Goal: Task Accomplishment & Management: Manage account settings

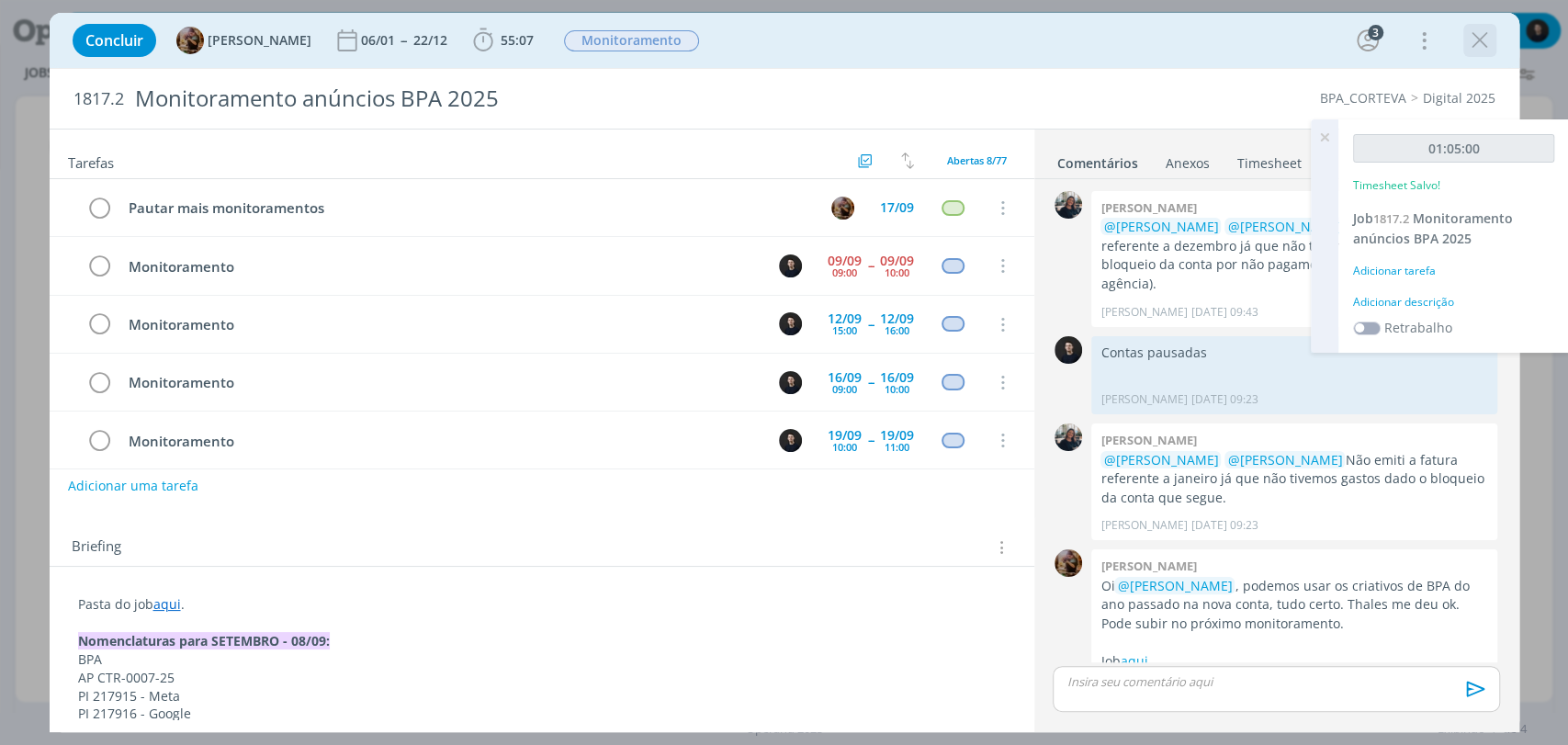
scroll to position [1380, 0]
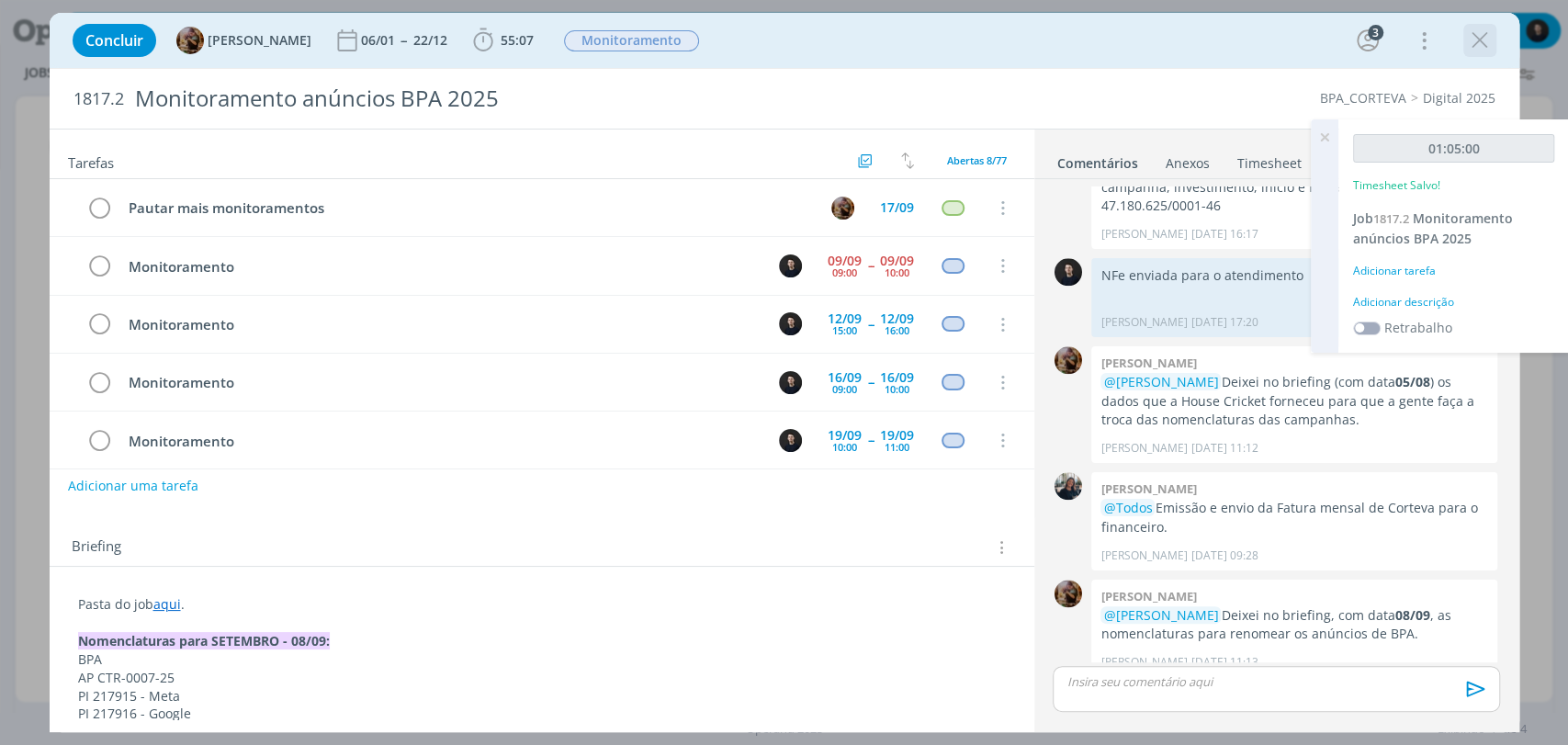
click at [1479, 41] on icon "dialog" at bounding box center [1479, 39] width 27 height 27
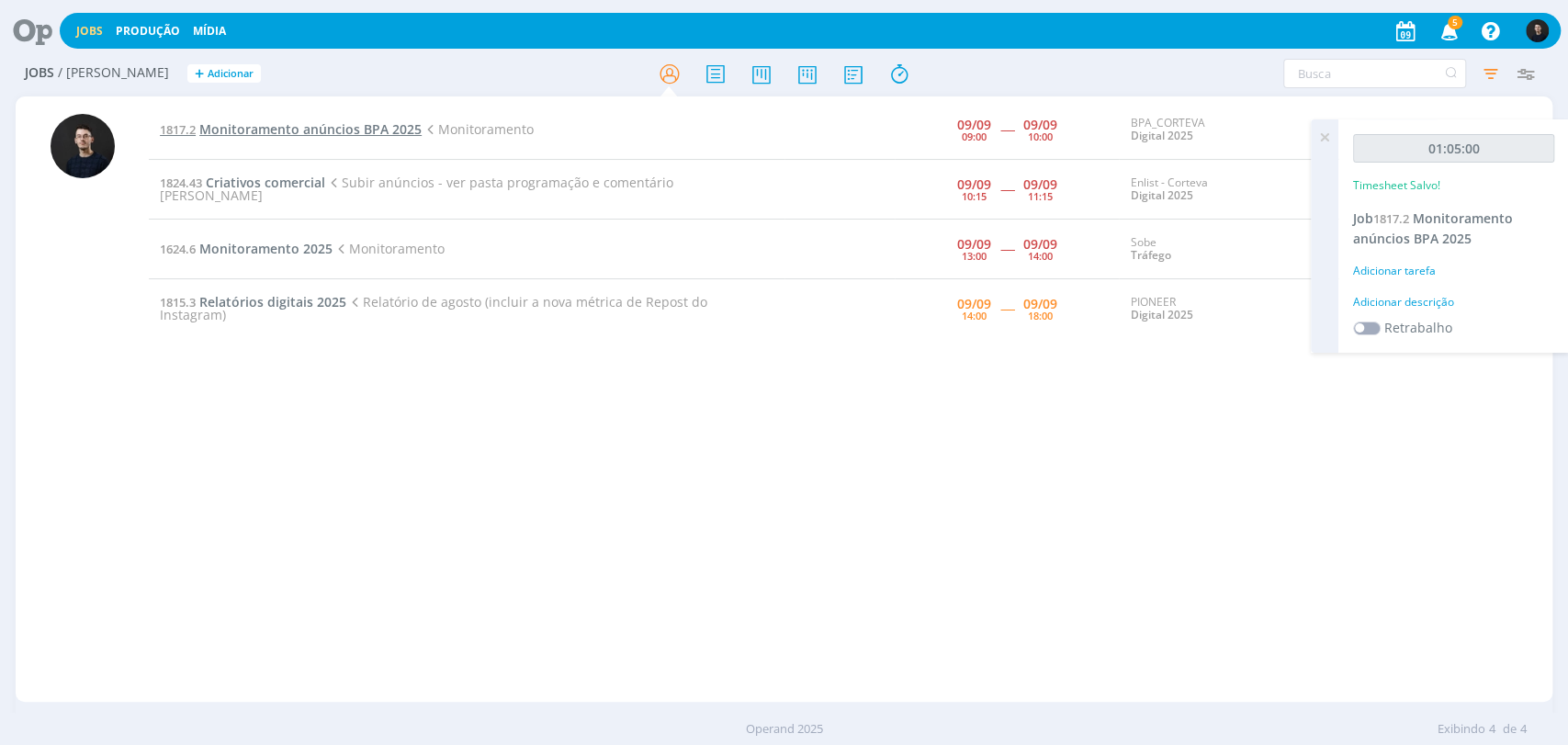
click at [340, 129] on span "Monitoramento anúncios BPA 2025" at bounding box center [310, 129] width 222 height 18
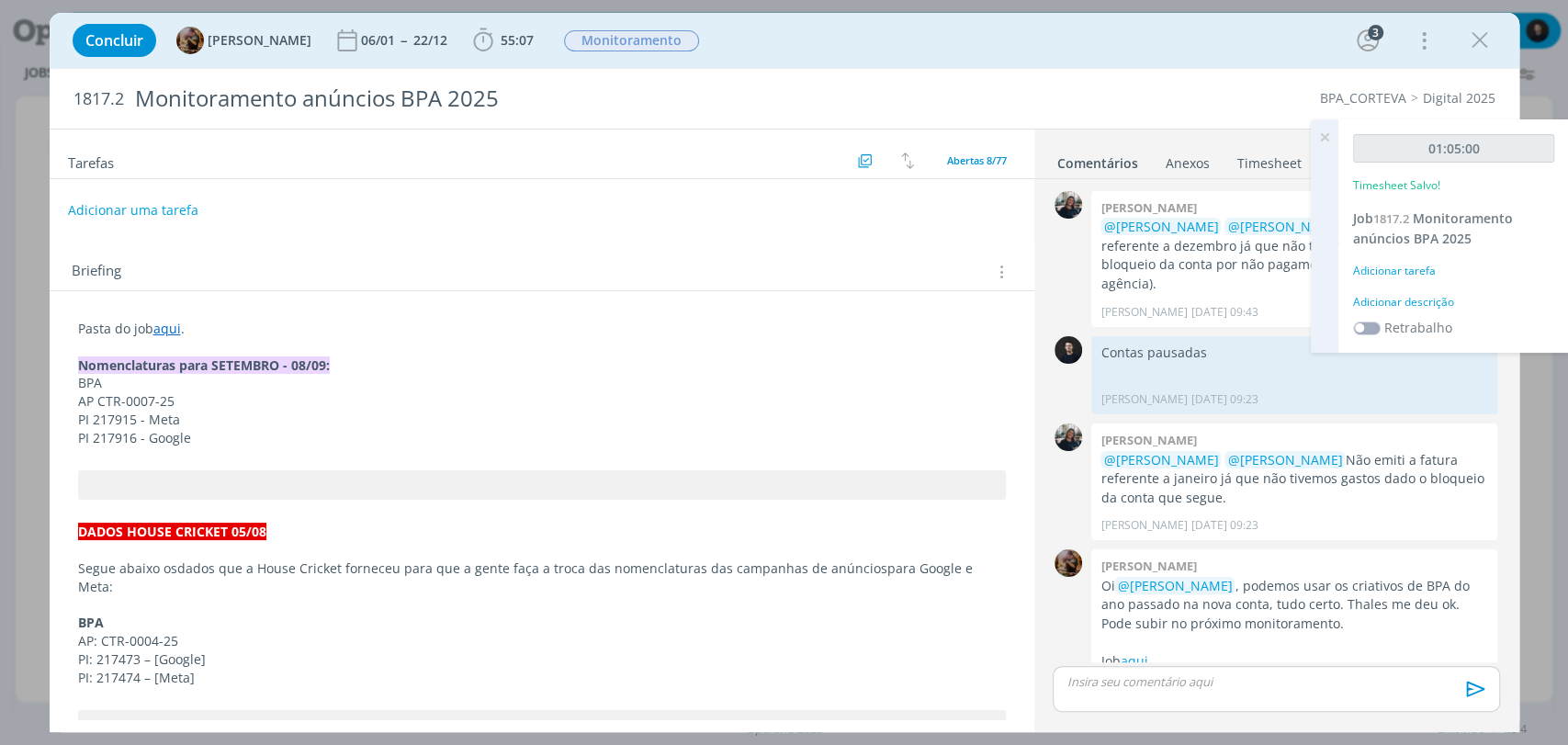
scroll to position [1380, 0]
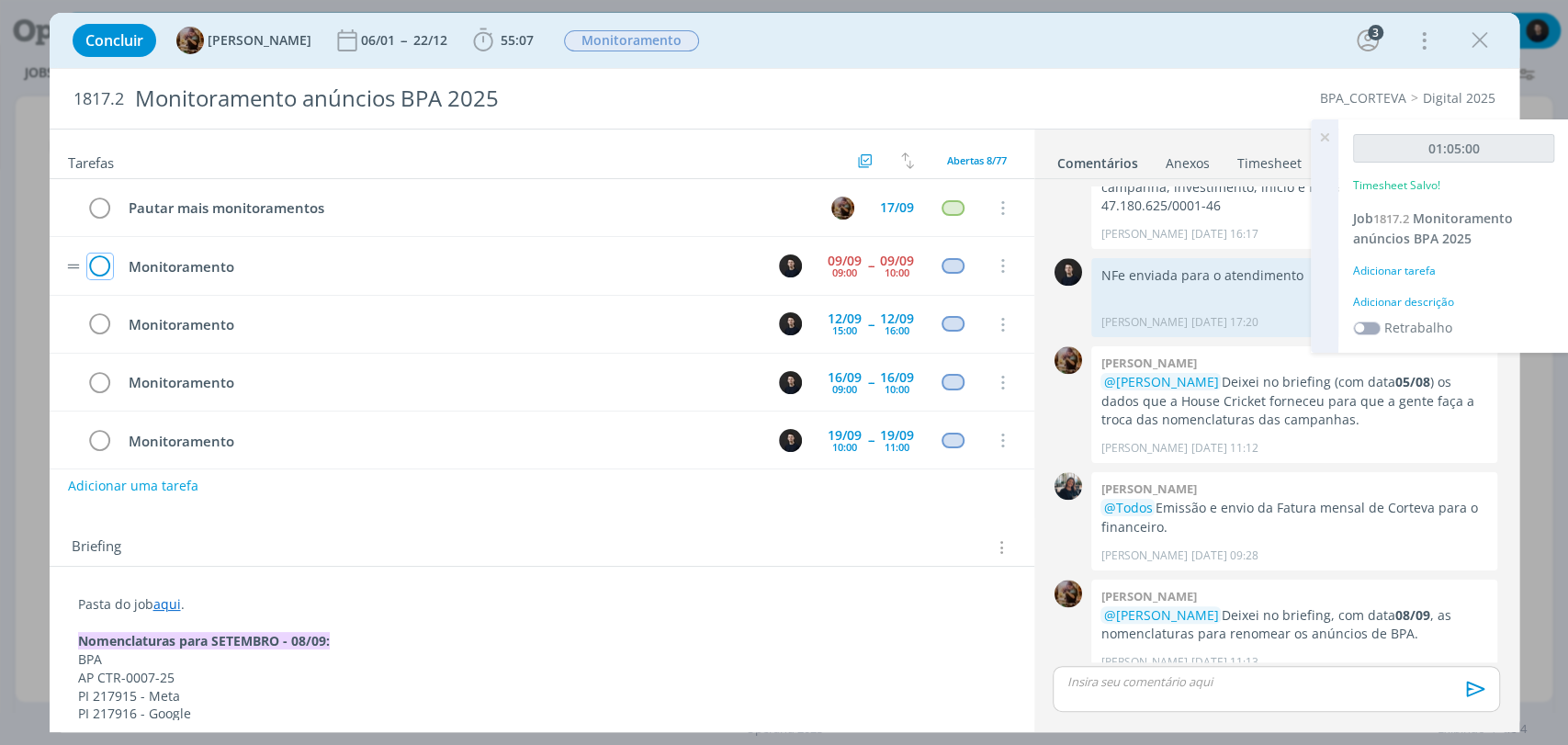
click at [103, 266] on icon "dialog" at bounding box center [99, 266] width 25 height 27
click at [1476, 40] on icon "dialog" at bounding box center [1479, 39] width 27 height 27
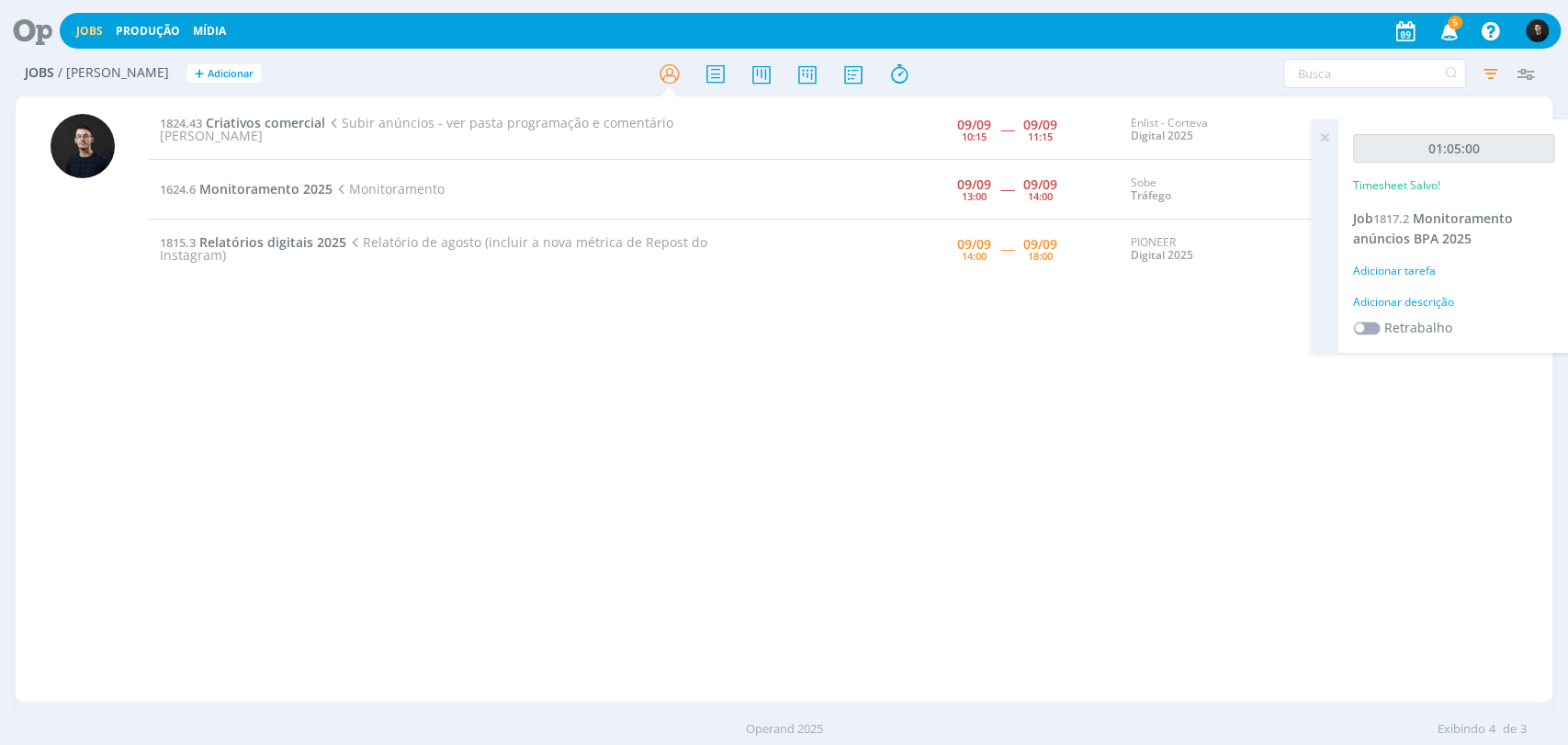
click at [42, 31] on icon at bounding box center [26, 31] width 37 height 36
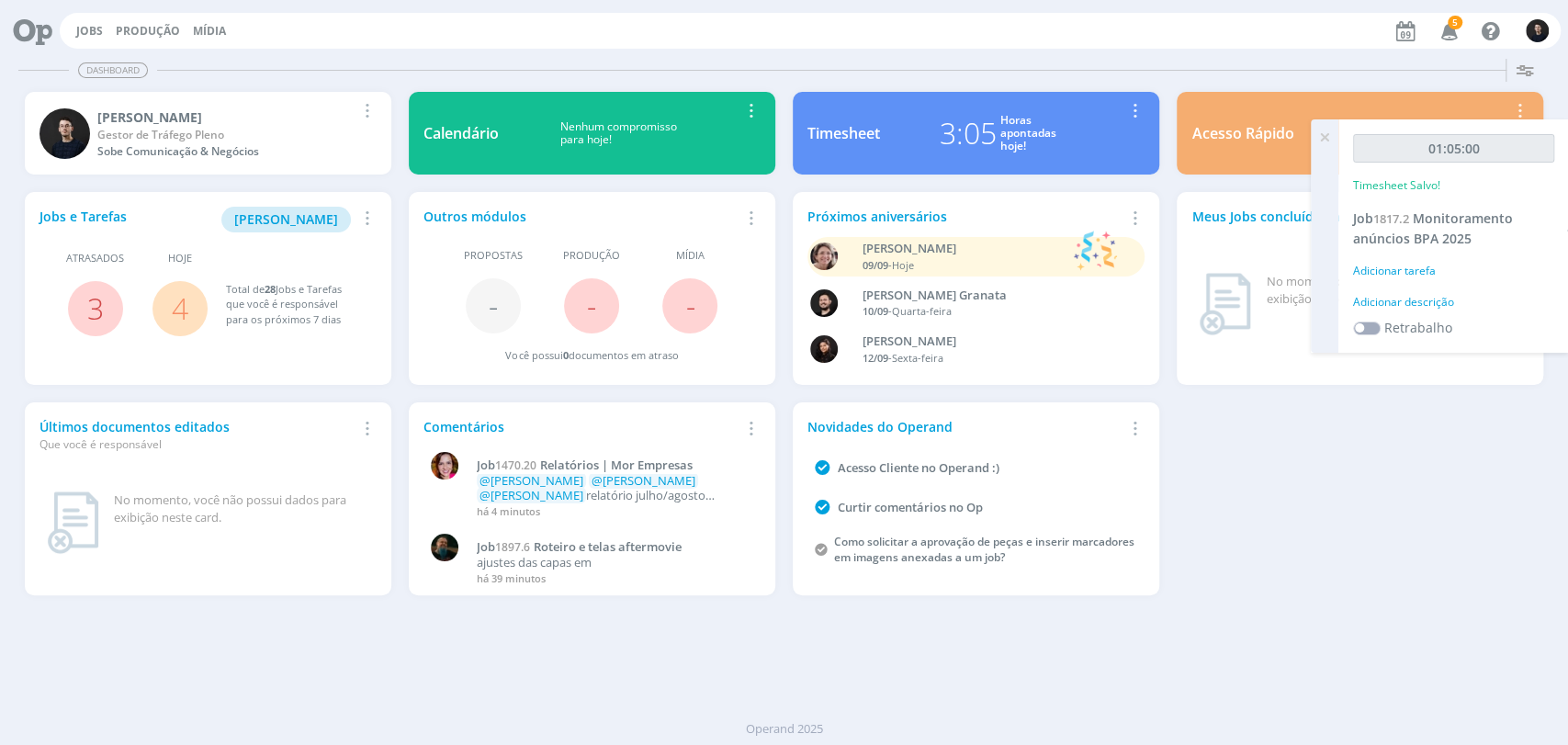
click at [857, 149] on link "Timesheet 3:05 Horas apontadas hoje! Remover Card" at bounding box center [976, 133] width 367 height 82
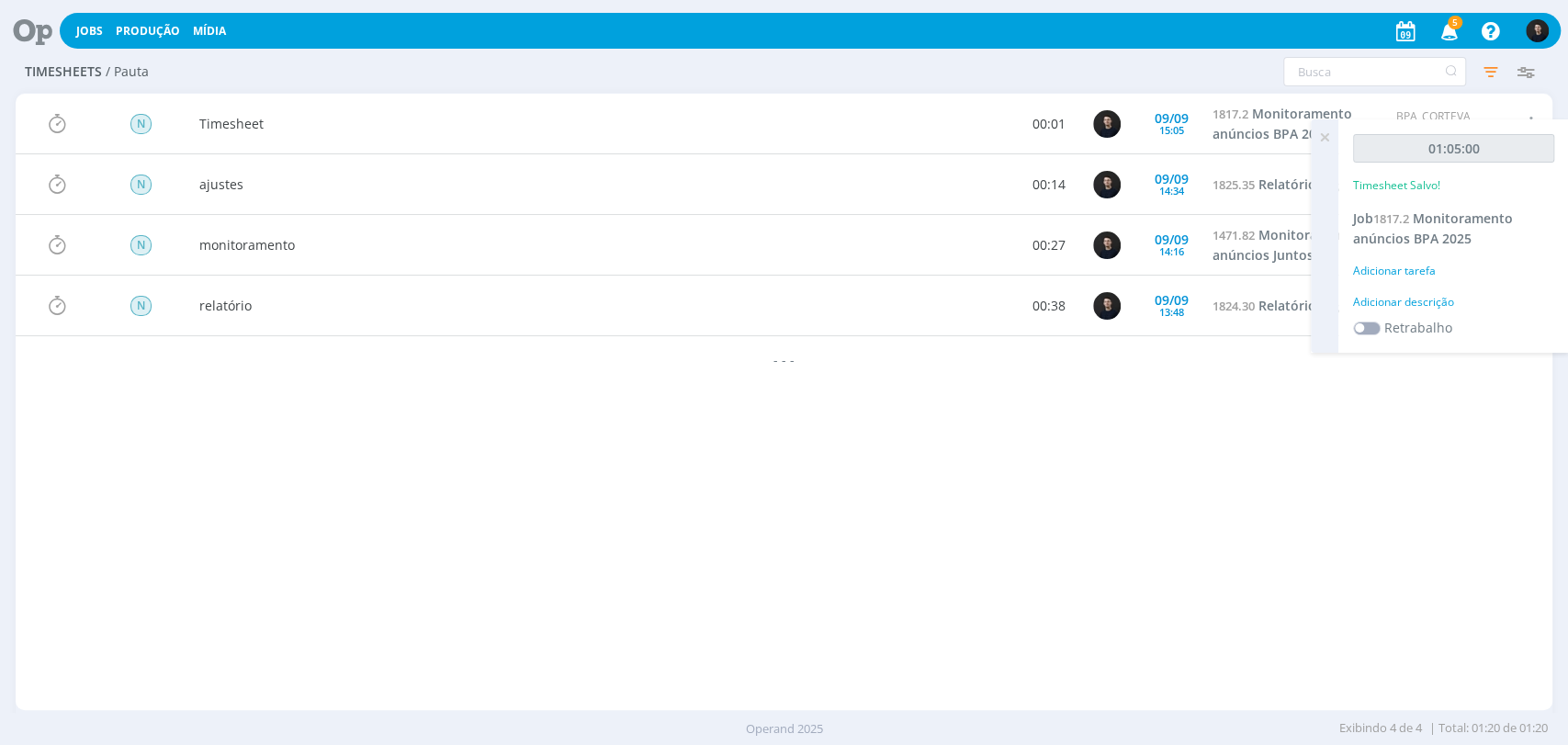
click at [1320, 137] on icon at bounding box center [1324, 138] width 33 height 36
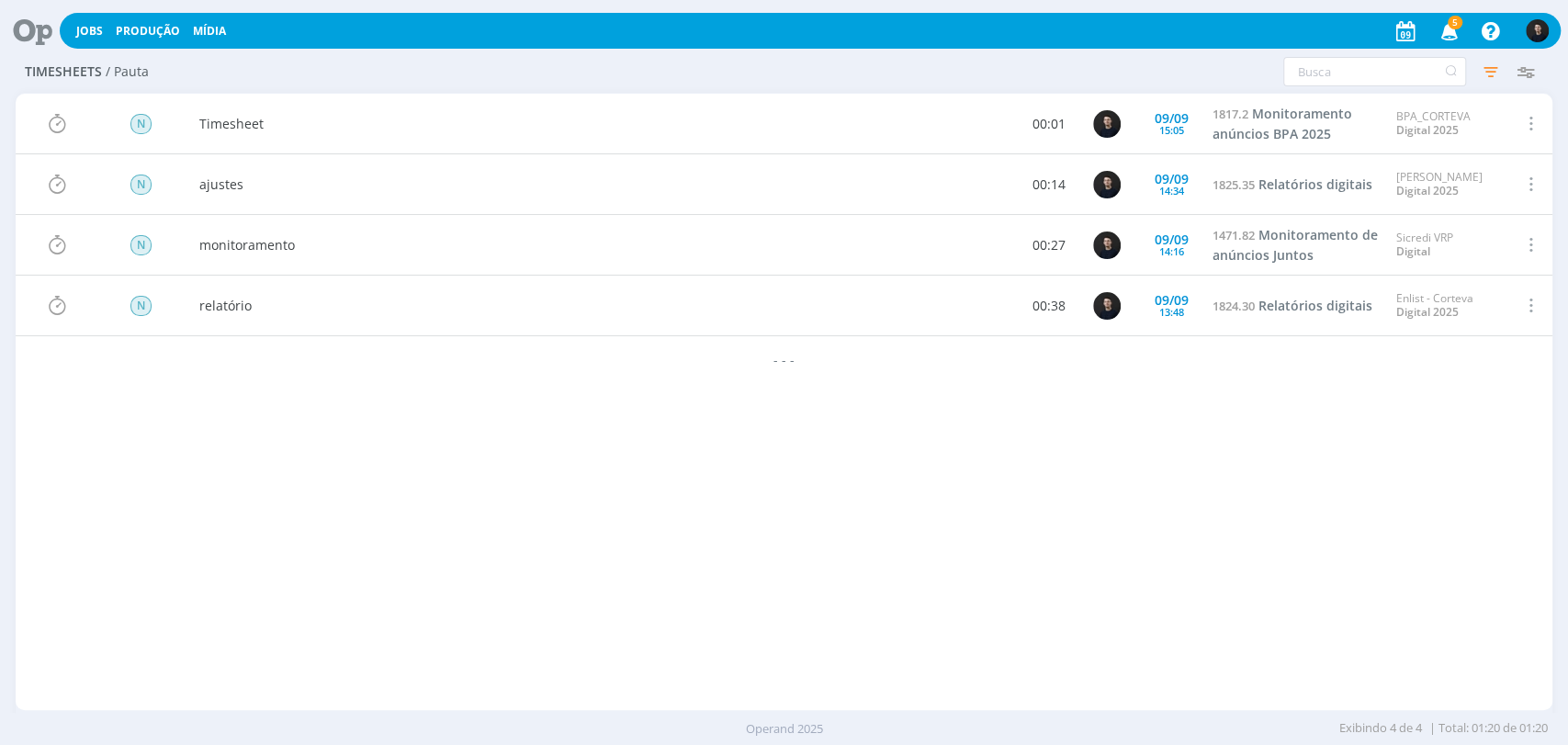
click at [1535, 124] on span at bounding box center [1530, 124] width 21 height 24
click at [1436, 67] on div "Editar" at bounding box center [1472, 60] width 182 height 26
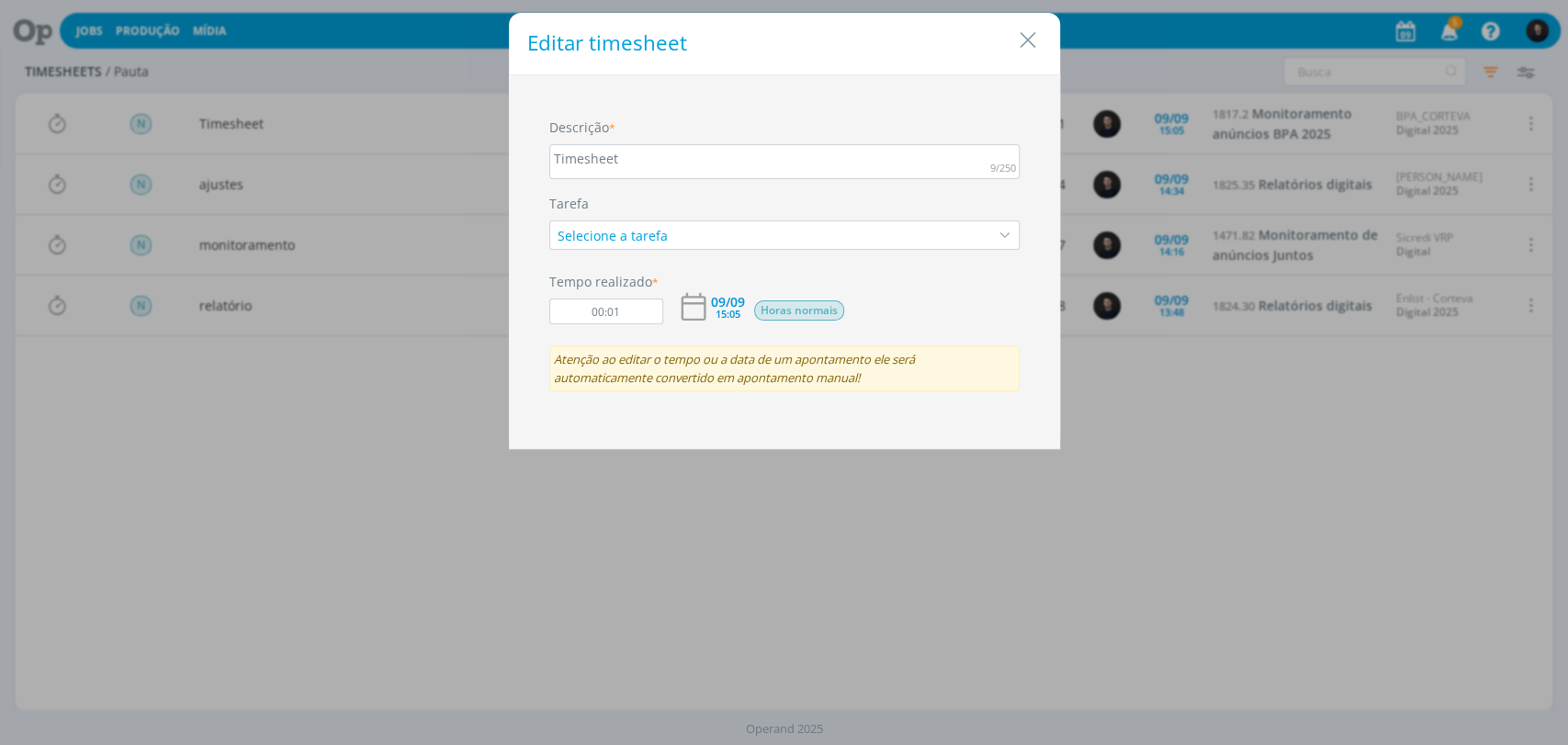
click at [685, 148] on div "Timesheet" at bounding box center [784, 161] width 470 height 35
click at [680, 156] on div "Timesheet" at bounding box center [784, 161] width 470 height 35
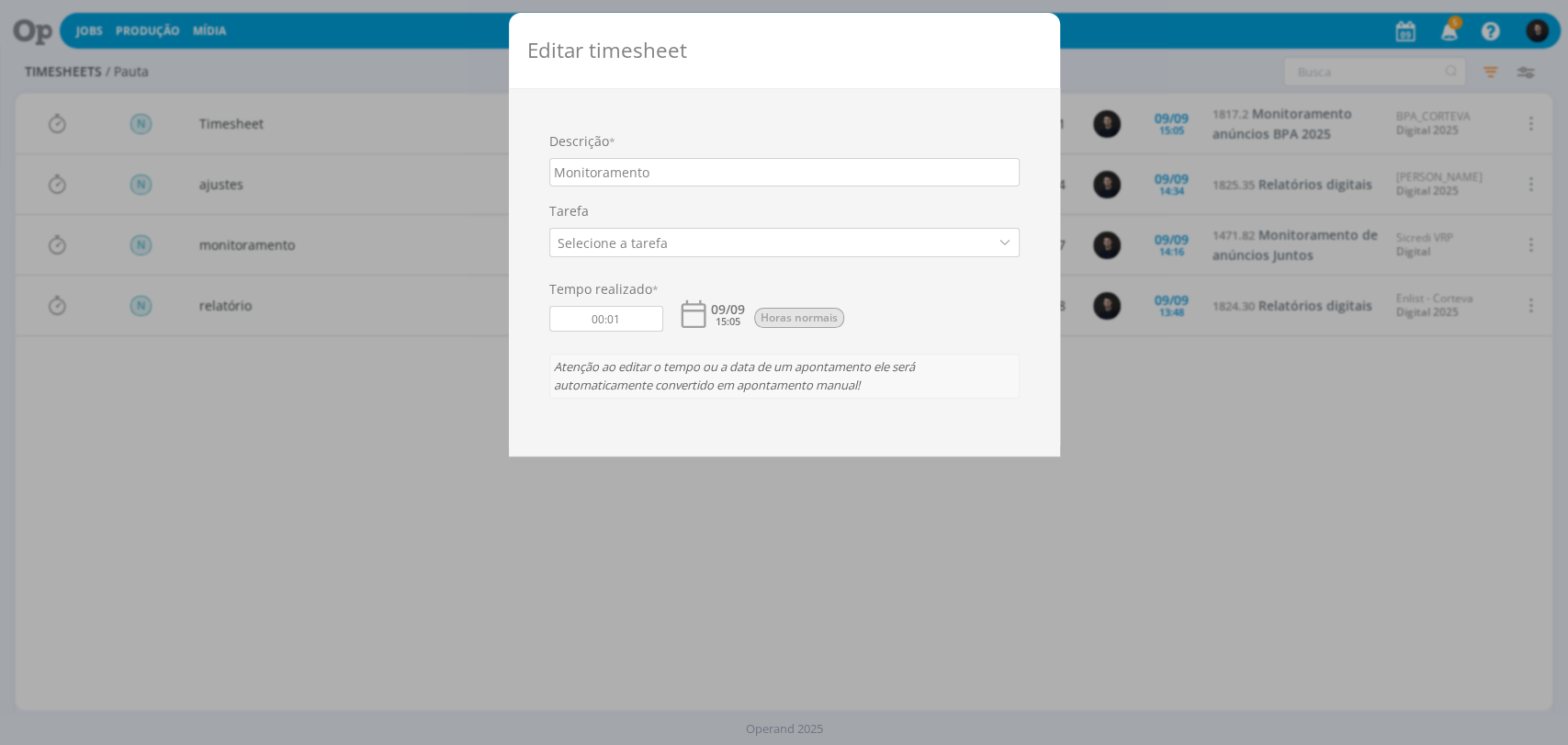
click at [1165, 375] on div "Editar timesheet Descrição * Monitoramento Tarefa Selecione a tarefa Tempo real…" at bounding box center [784, 372] width 1568 height 745
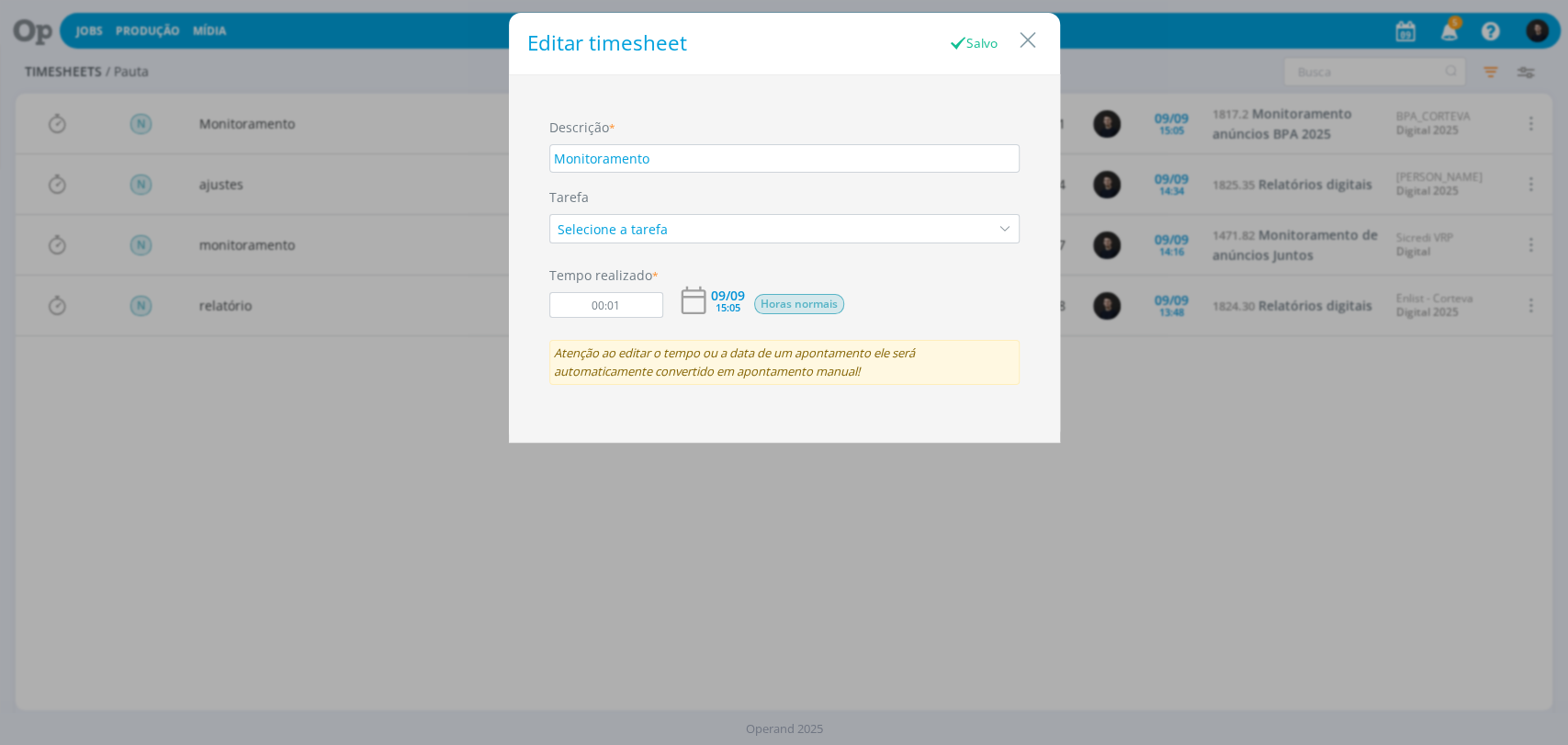
click at [1168, 429] on div "Editar timesheet Salvo Descrição * Monitoramento Tarefa Selecione a tarefa Temp…" at bounding box center [784, 372] width 1568 height 745
click at [1022, 32] on icon "Close" at bounding box center [1027, 39] width 27 height 27
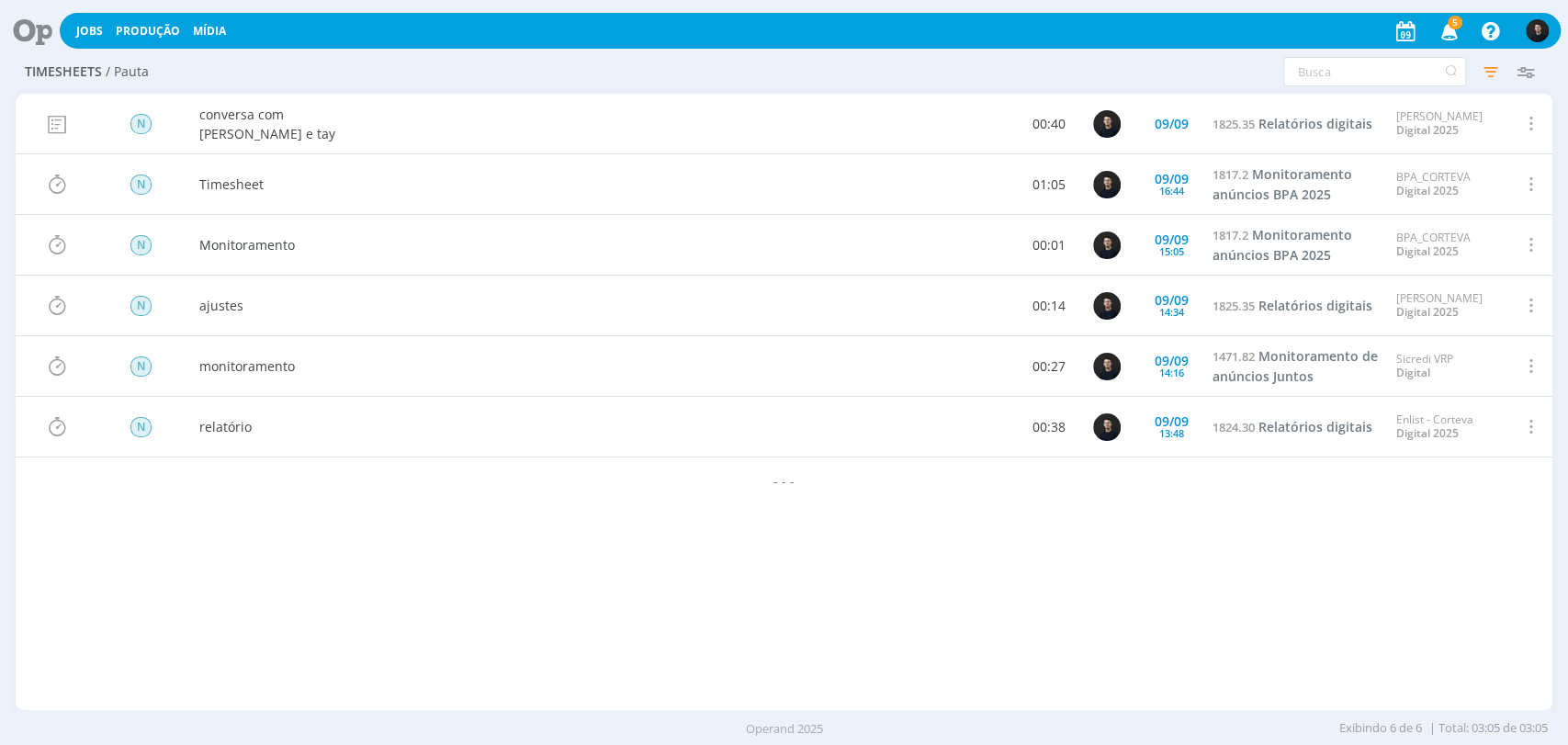
click at [1531, 177] on span at bounding box center [1530, 184] width 21 height 24
click at [1439, 112] on div "Editar" at bounding box center [1472, 121] width 182 height 26
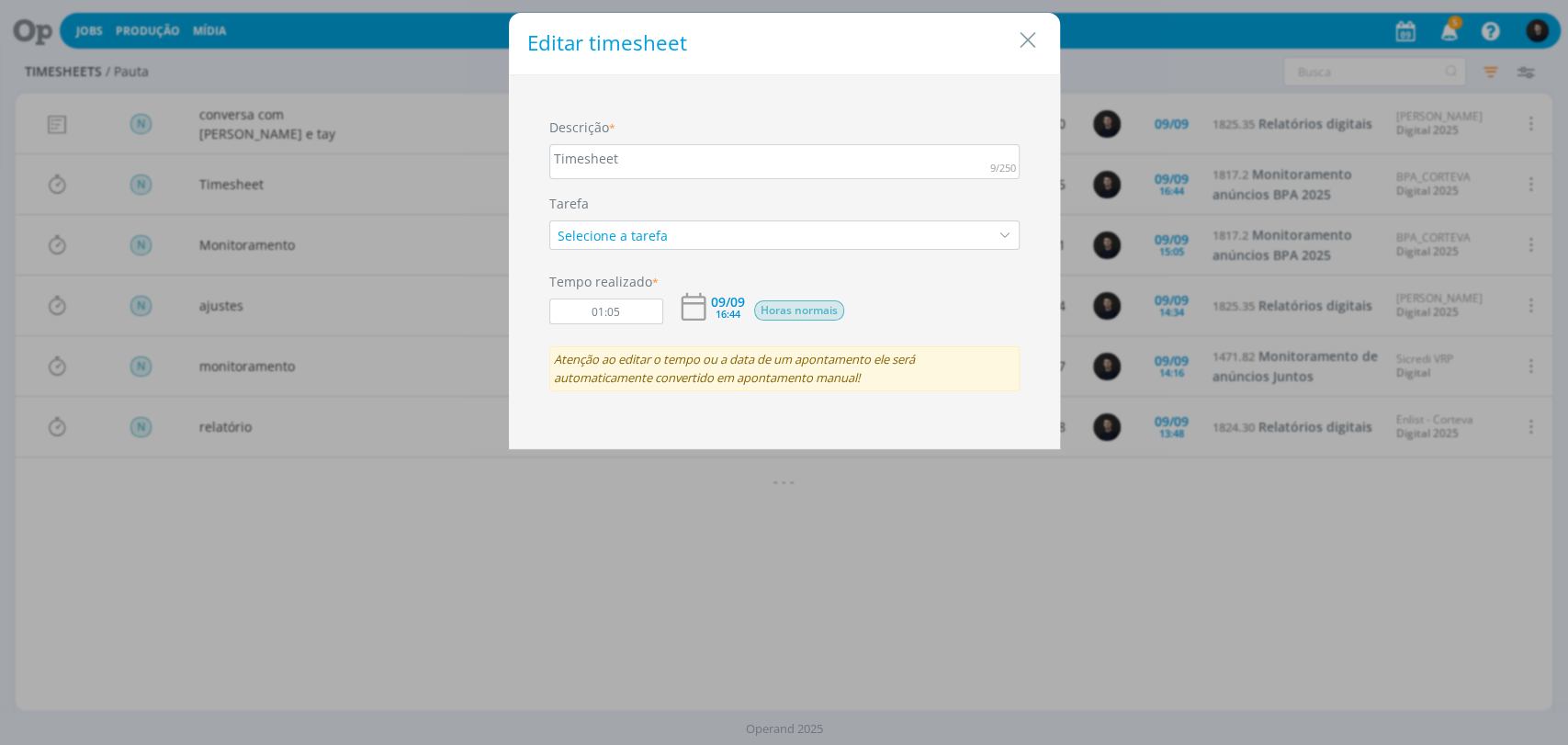
click at [640, 153] on div "Timesheet" at bounding box center [784, 161] width 470 height 35
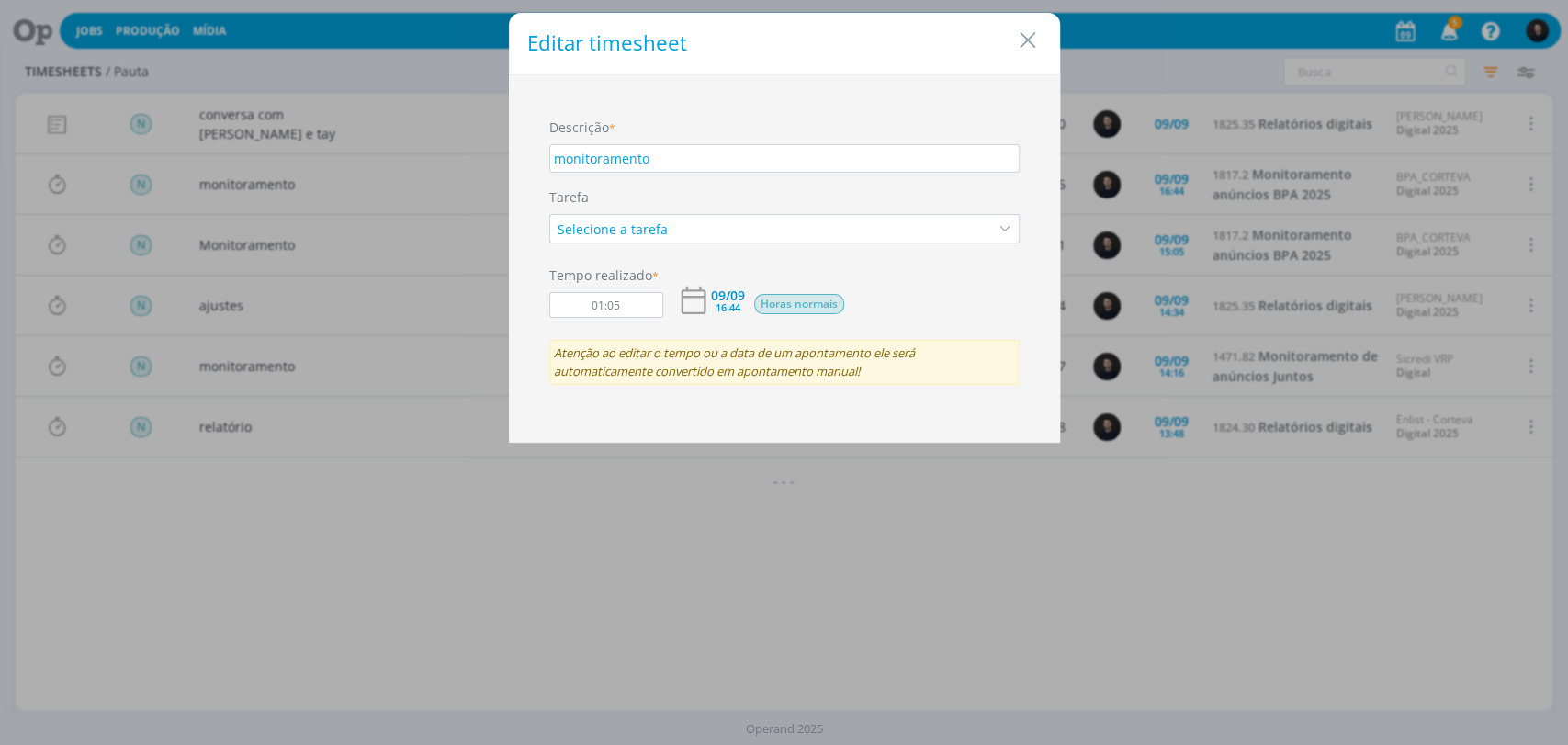
click at [1078, 533] on div "Editar timesheet Descrição * monitoramento Tarefa Selecione a tarefa Tempo real…" at bounding box center [784, 372] width 1568 height 745
click at [1028, 31] on icon "Close" at bounding box center [1027, 39] width 27 height 27
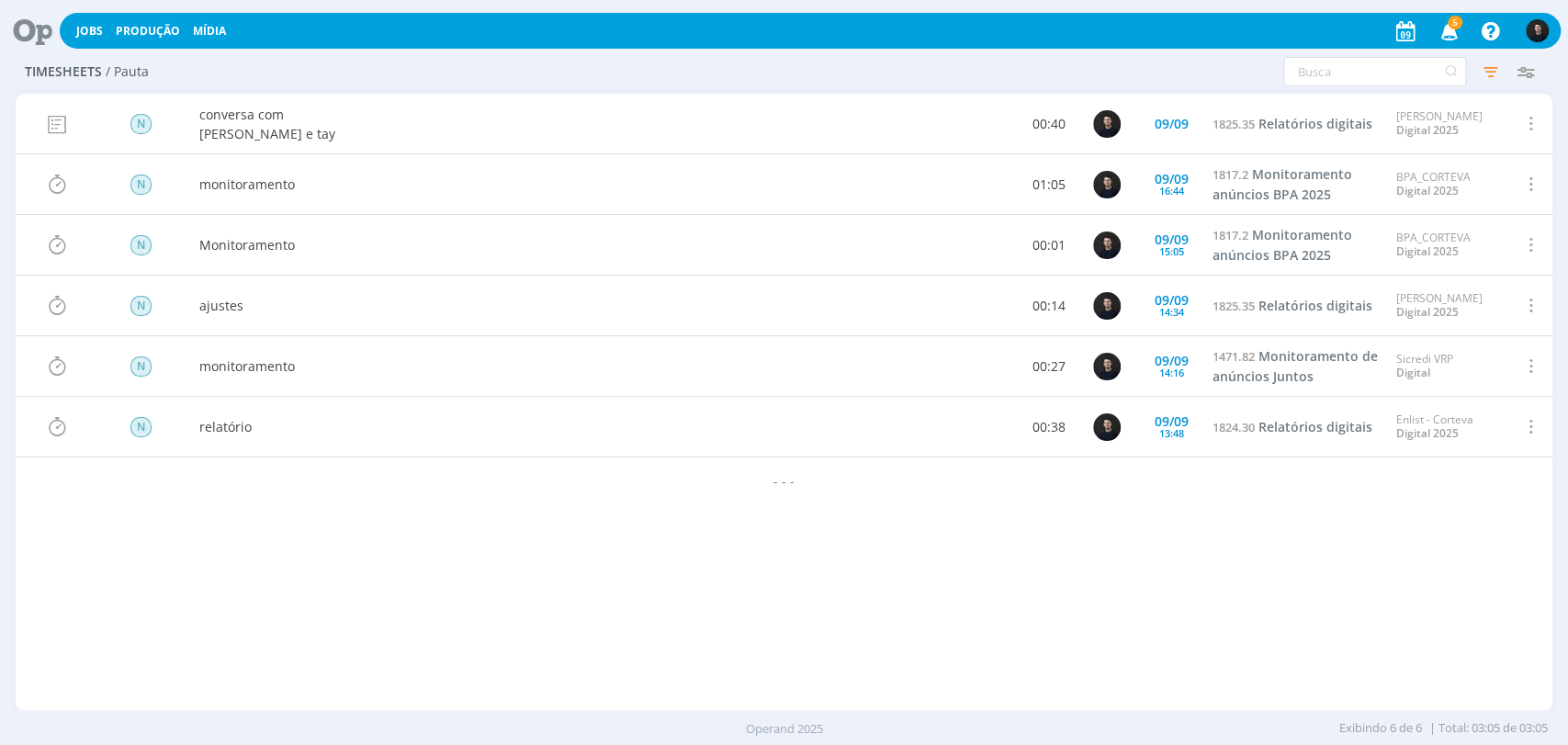
click at [44, 24] on icon at bounding box center [26, 31] width 37 height 36
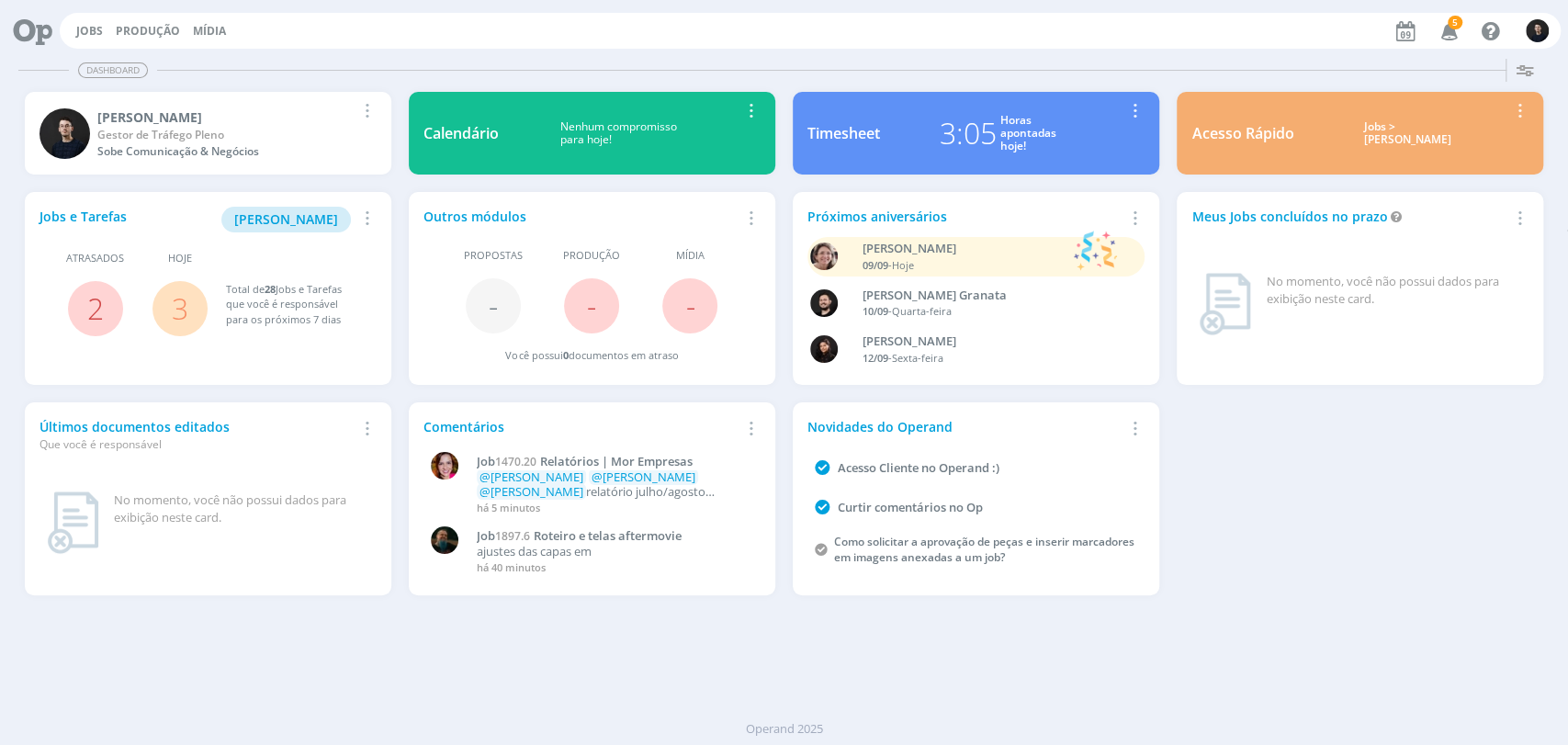
click at [938, 149] on div "3:05 Horas apontadas hoje!" at bounding box center [997, 133] width 235 height 44
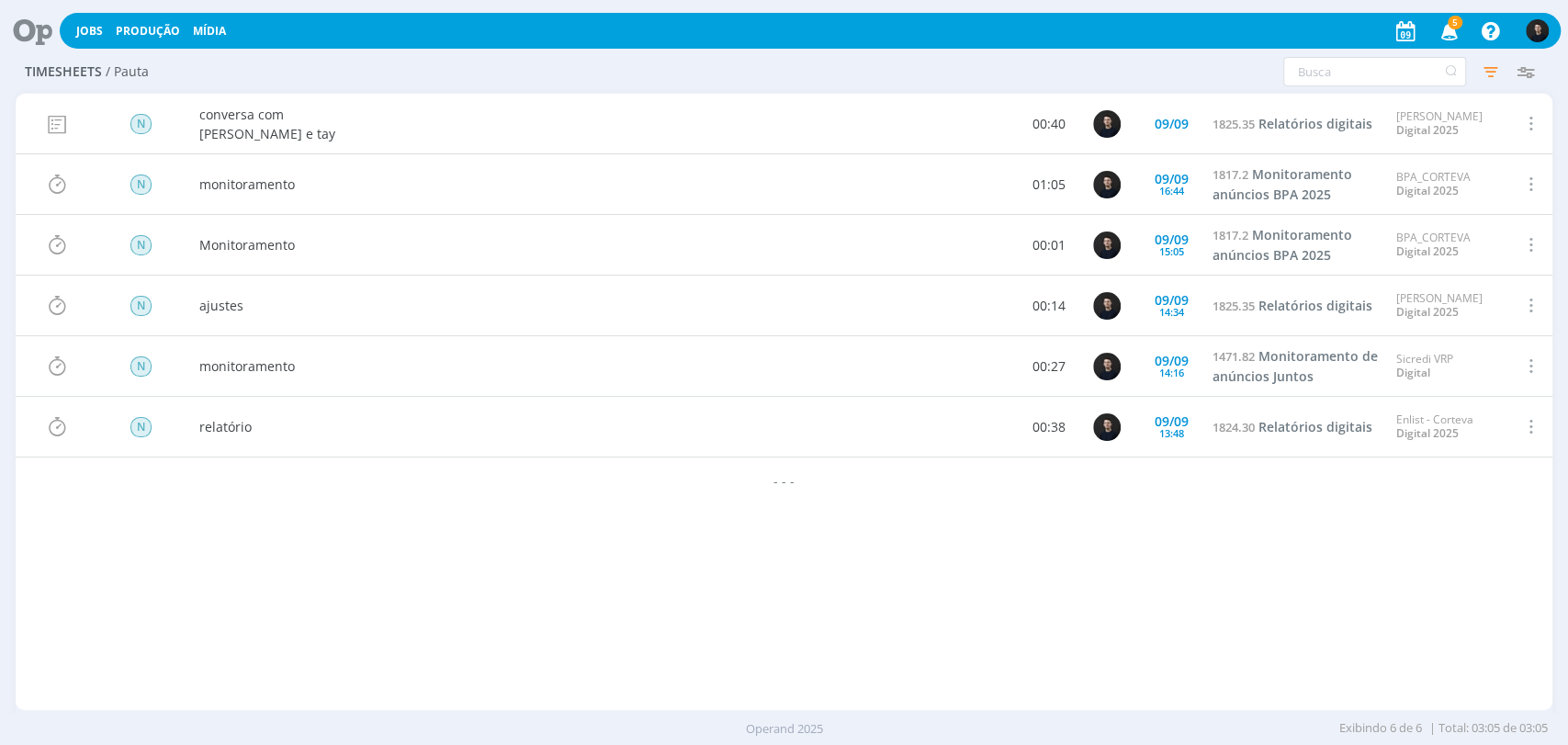
click at [29, 29] on icon at bounding box center [26, 31] width 37 height 36
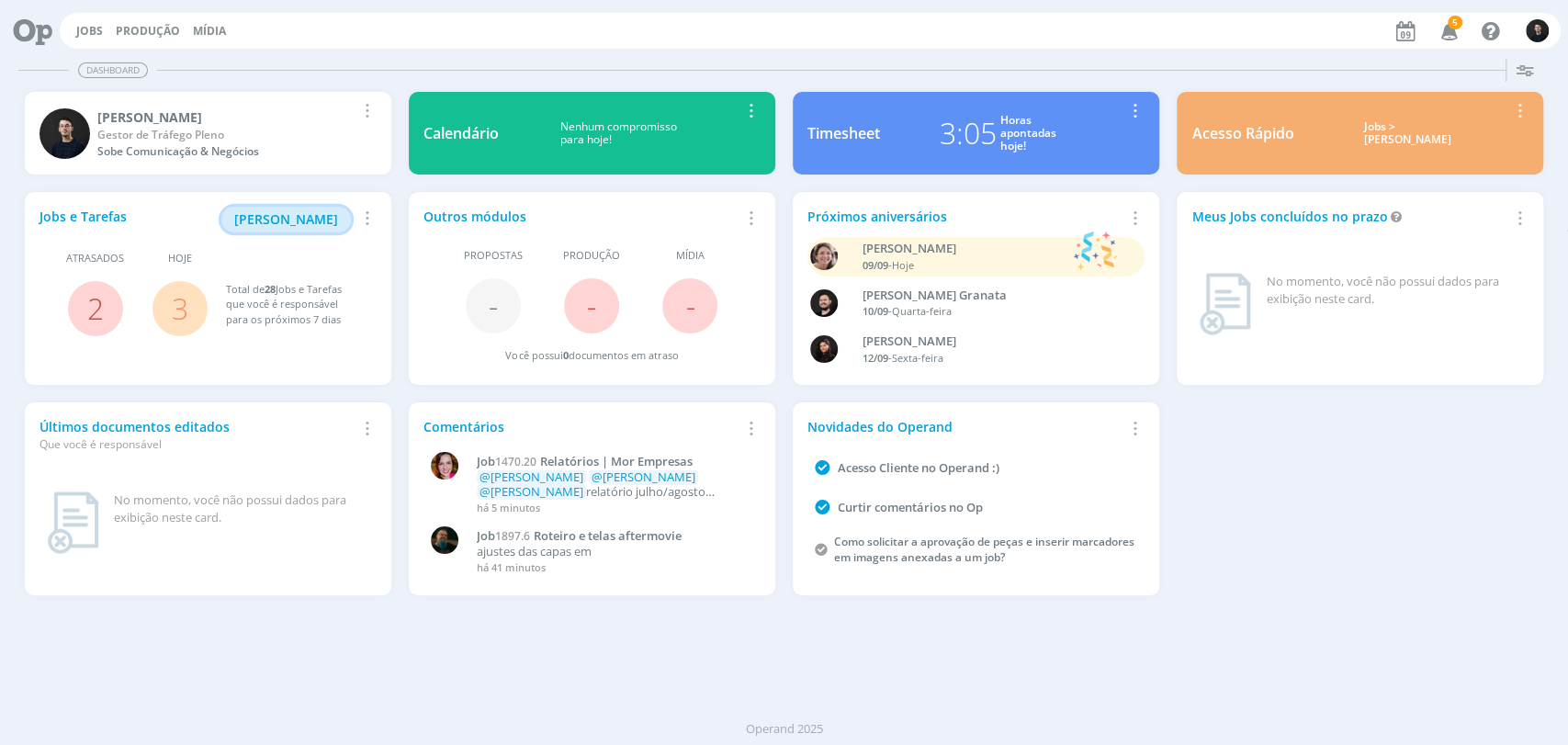
click at [308, 215] on span "[PERSON_NAME]" at bounding box center [286, 219] width 104 height 18
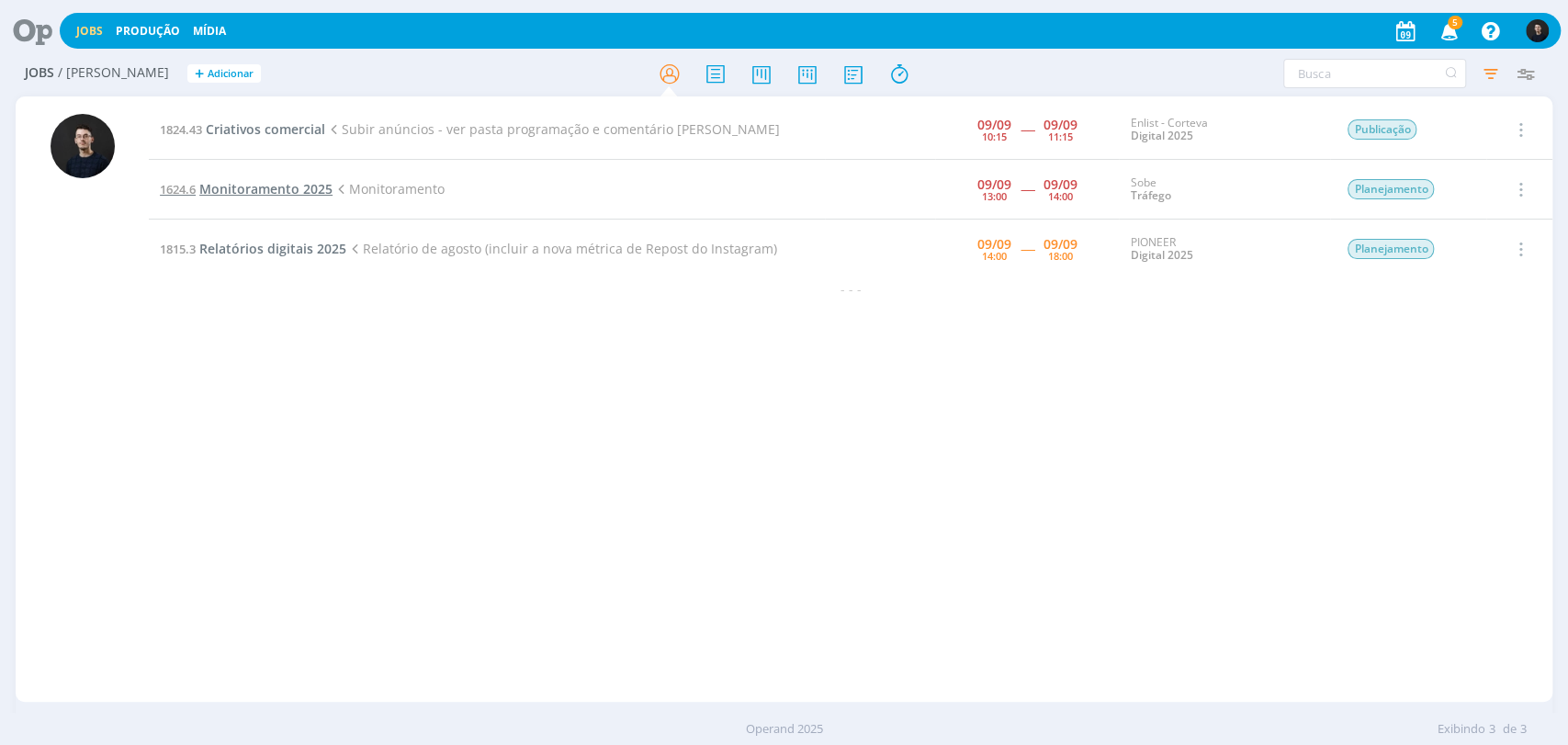
click at [274, 194] on span "Monitoramento 2025" at bounding box center [266, 188] width 133 height 18
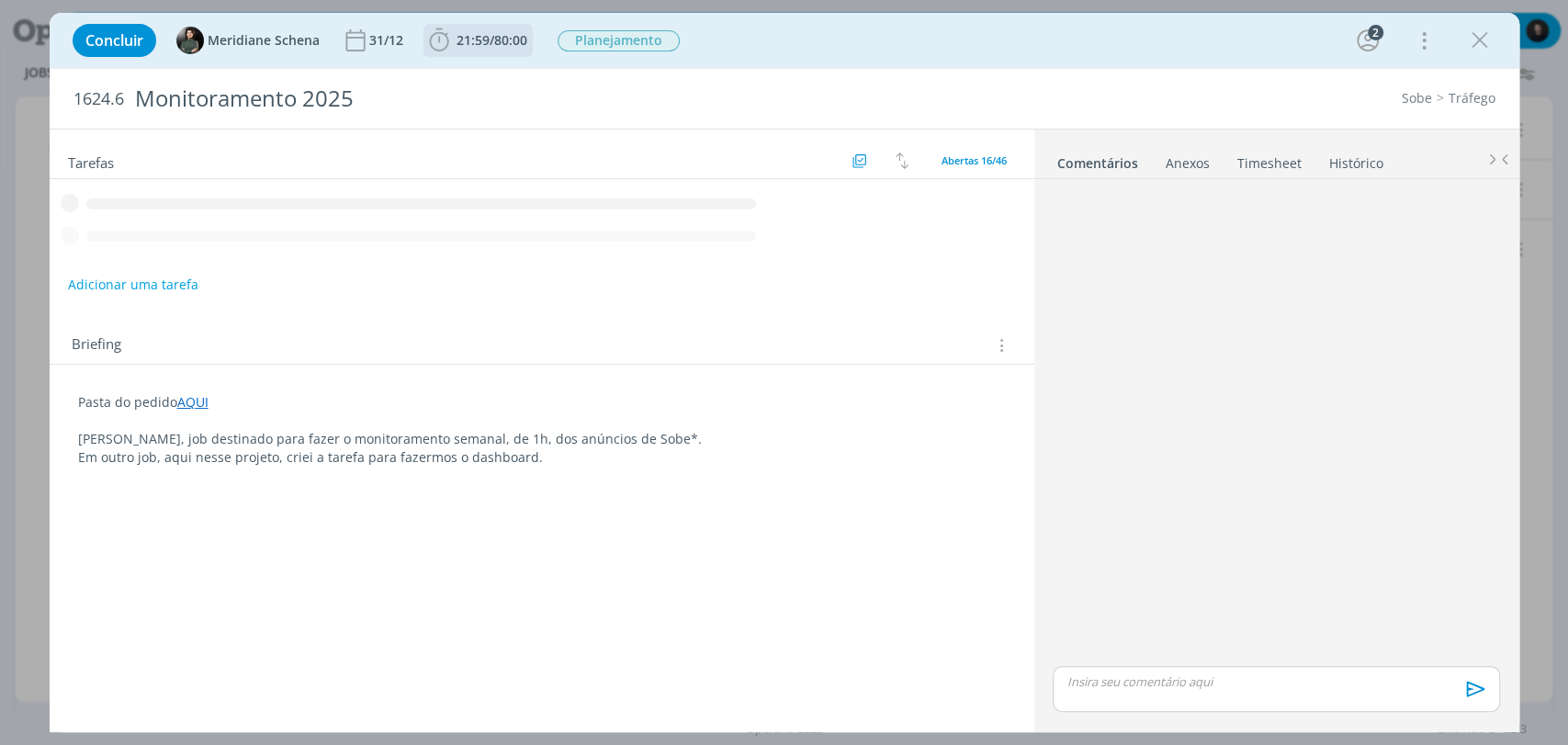
click at [453, 38] on b "21:59 / 80:00" at bounding box center [491, 40] width 78 height 13
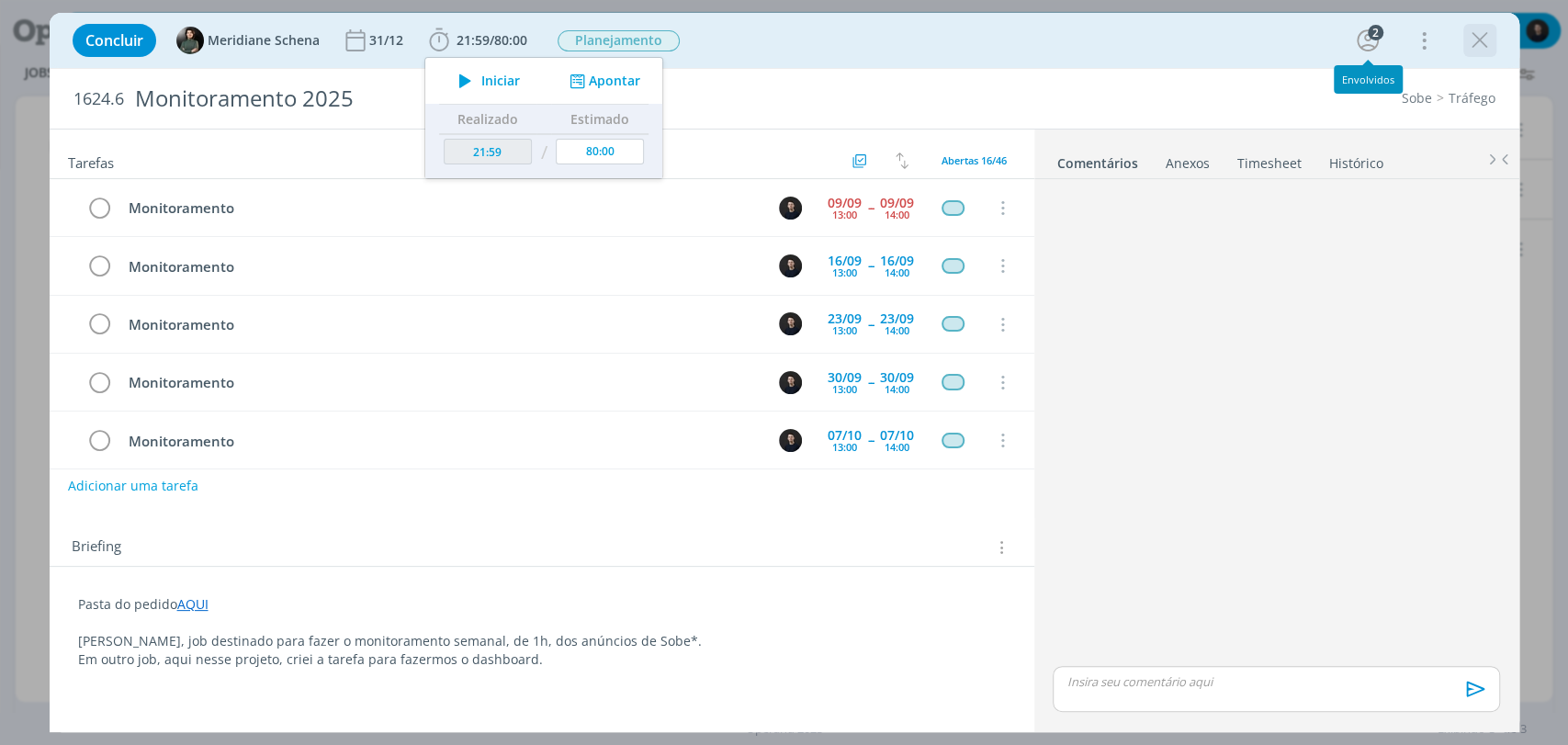
click at [1467, 47] on icon "dialog" at bounding box center [1479, 39] width 27 height 27
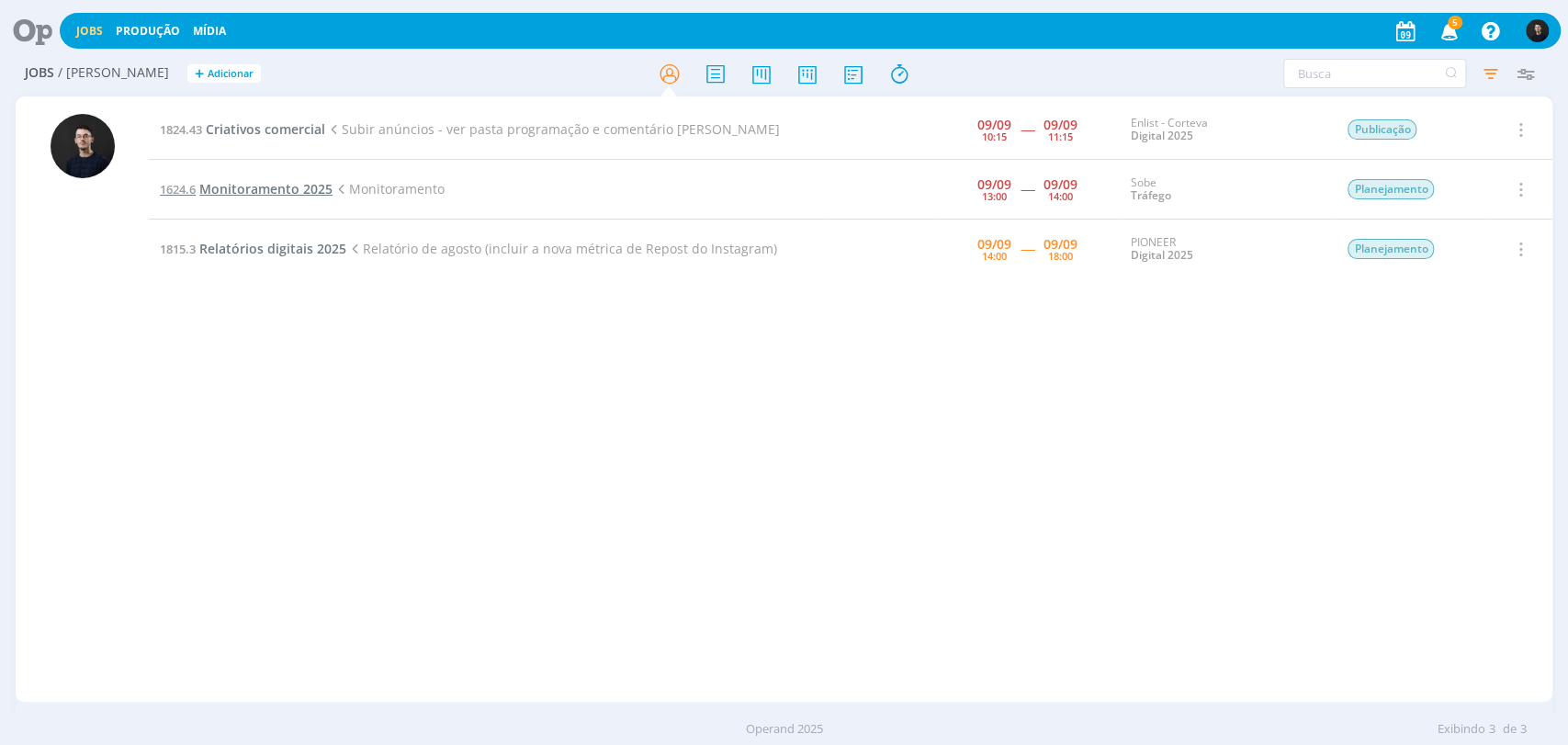
click at [265, 183] on span "Monitoramento 2025" at bounding box center [266, 188] width 133 height 18
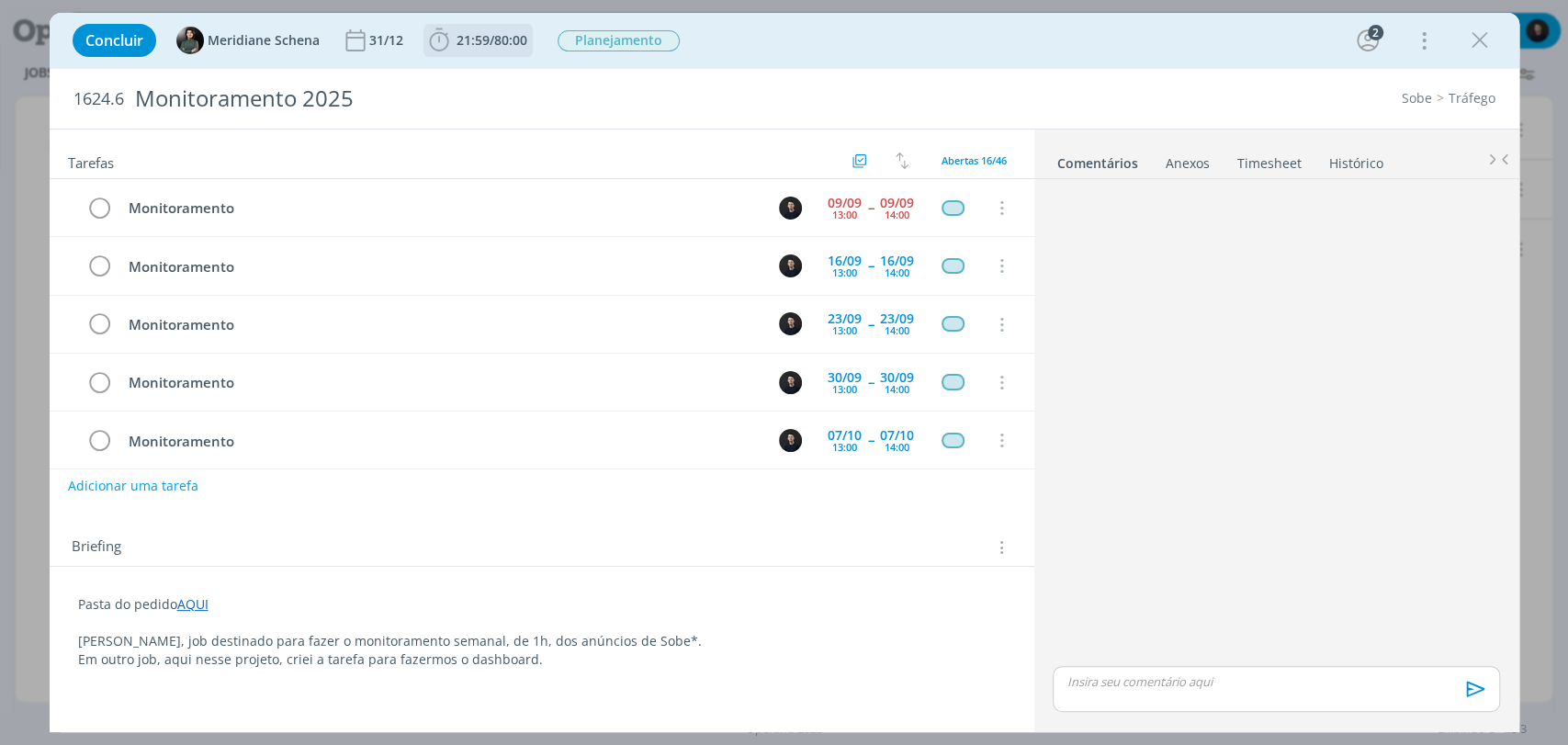
click at [491, 50] on span "21:59 / 80:00" at bounding box center [477, 39] width 106 height 27
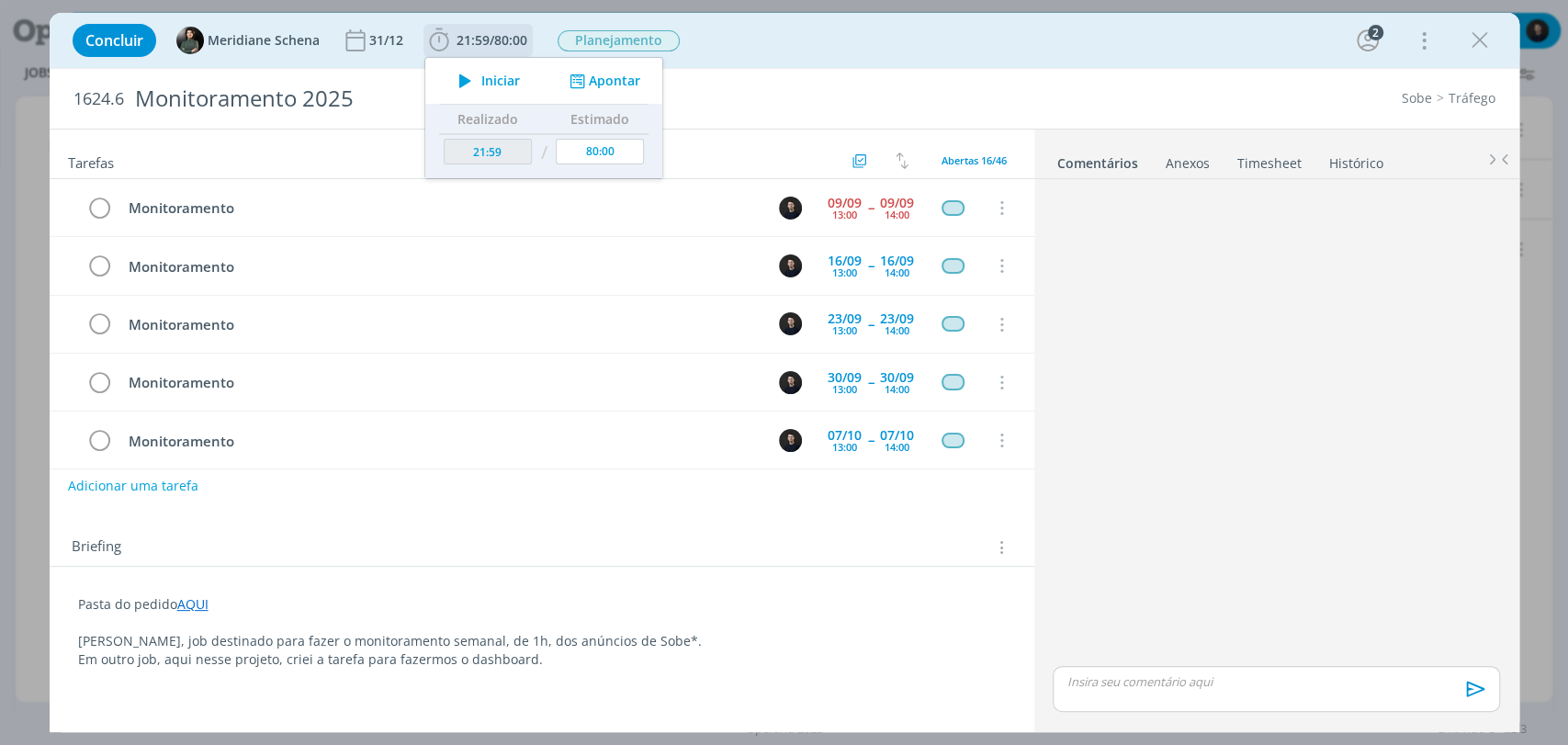
click at [610, 79] on button "Apontar" at bounding box center [602, 81] width 76 height 20
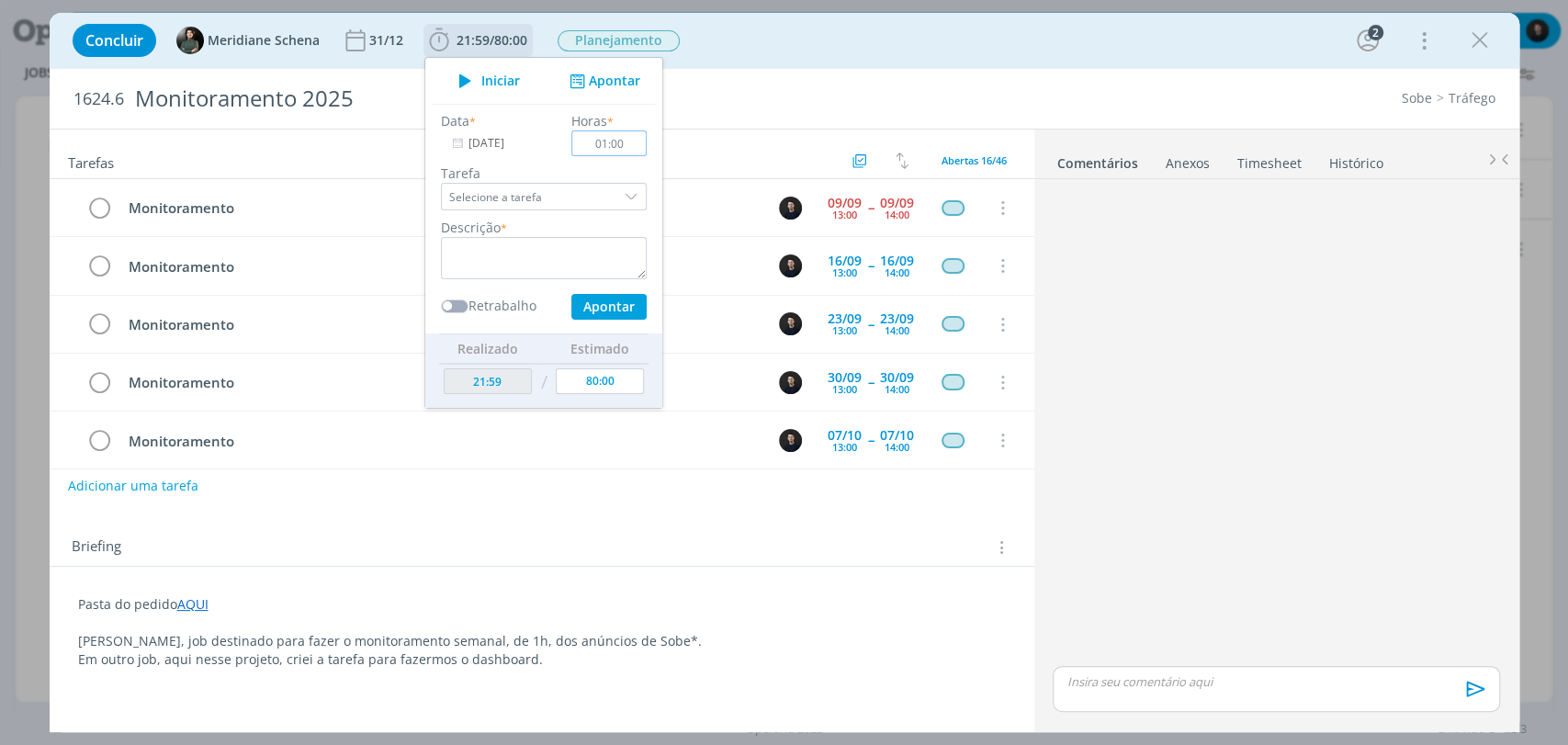
type input "01:00"
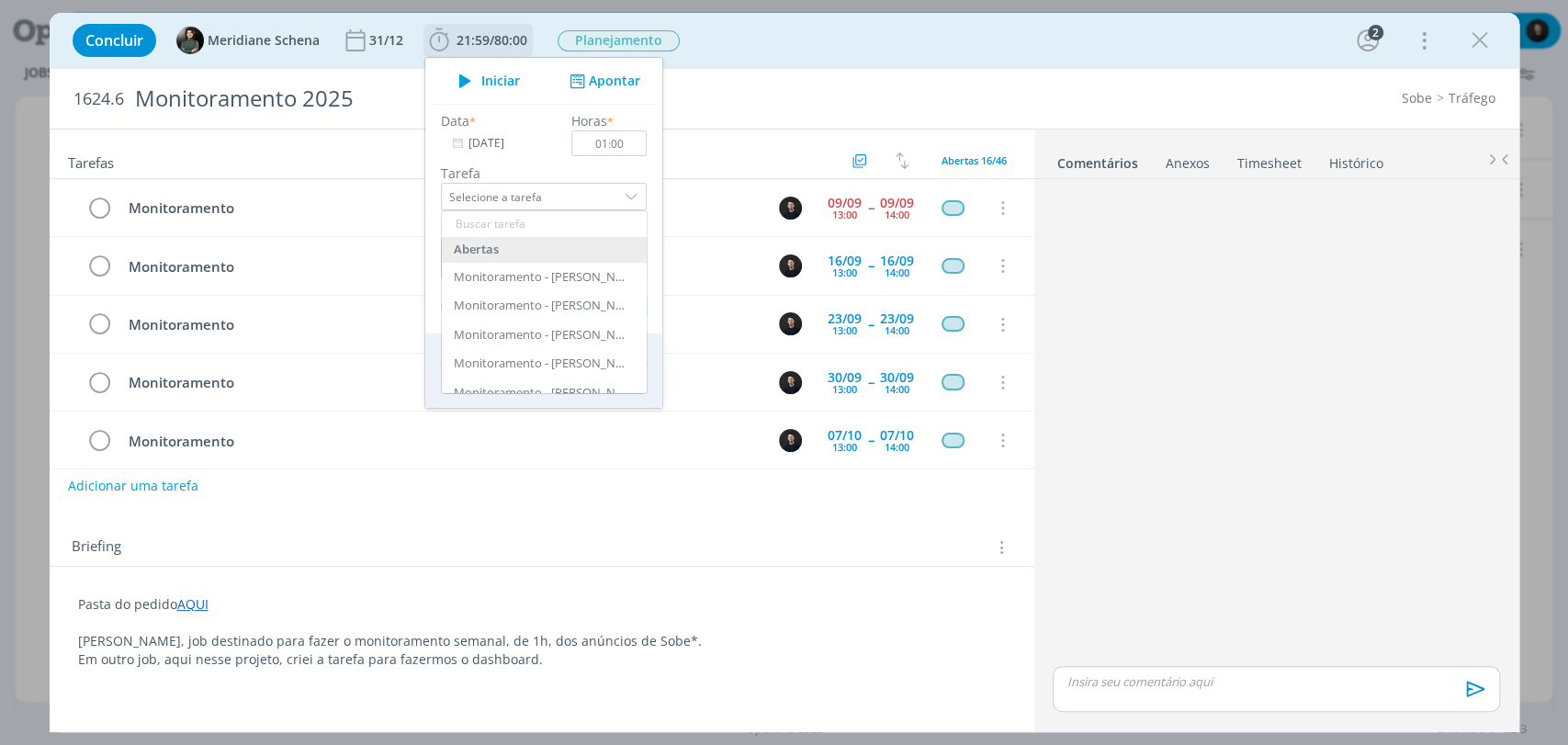
click at [506, 186] on input "Selecione a tarefa" at bounding box center [544, 196] width 206 height 27
click at [508, 166] on label "Tarefa" at bounding box center [544, 173] width 206 height 20
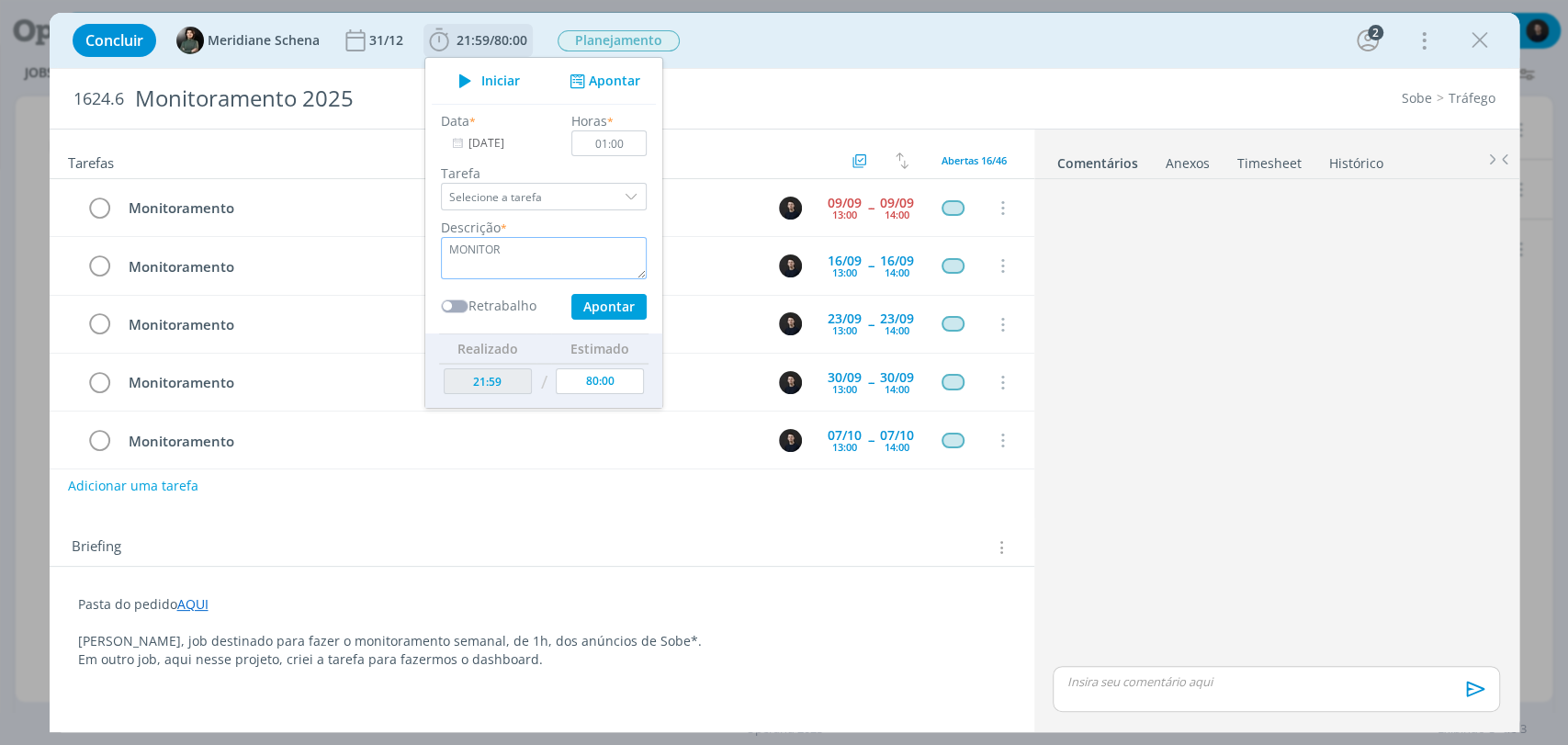
click at [529, 260] on textarea "MONITOR" at bounding box center [544, 257] width 206 height 42
click at [529, 259] on textarea "MONITOR" at bounding box center [544, 257] width 206 height 42
type textarea "monitoramento"
click at [570, 294] on button "Apontar" at bounding box center [608, 306] width 75 height 25
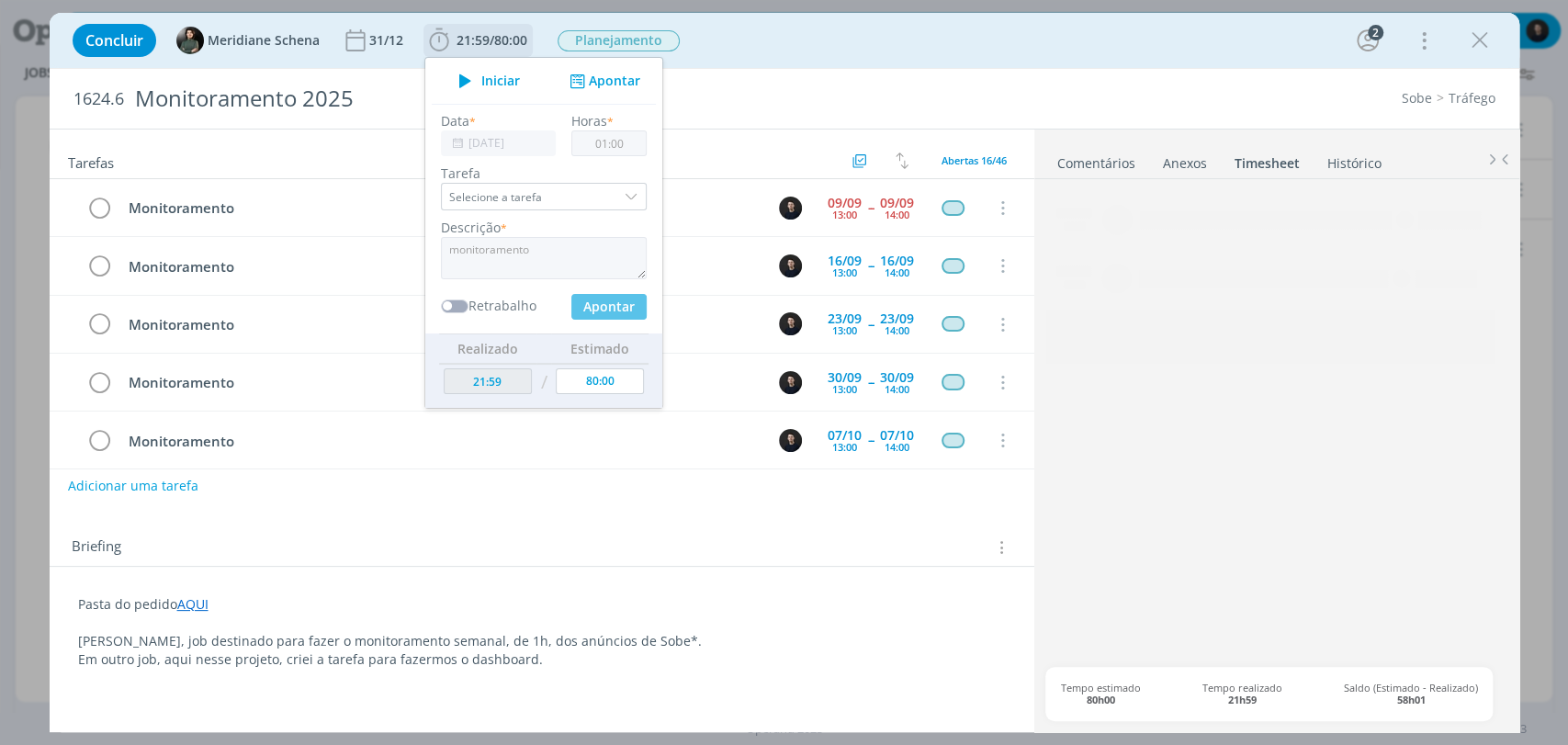
type input "22:59"
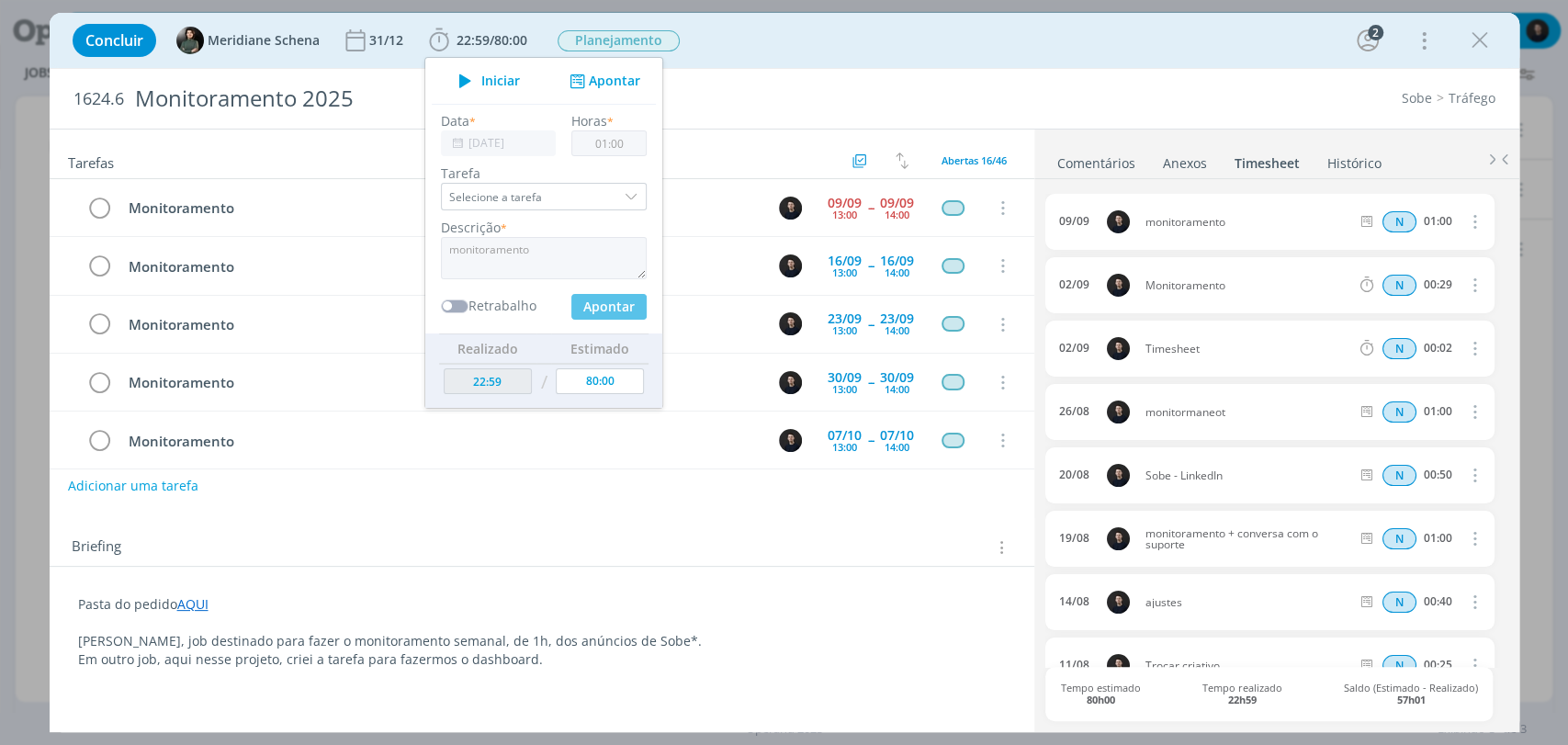
type input "00:00"
click at [1483, 37] on icon "dialog" at bounding box center [1479, 39] width 27 height 27
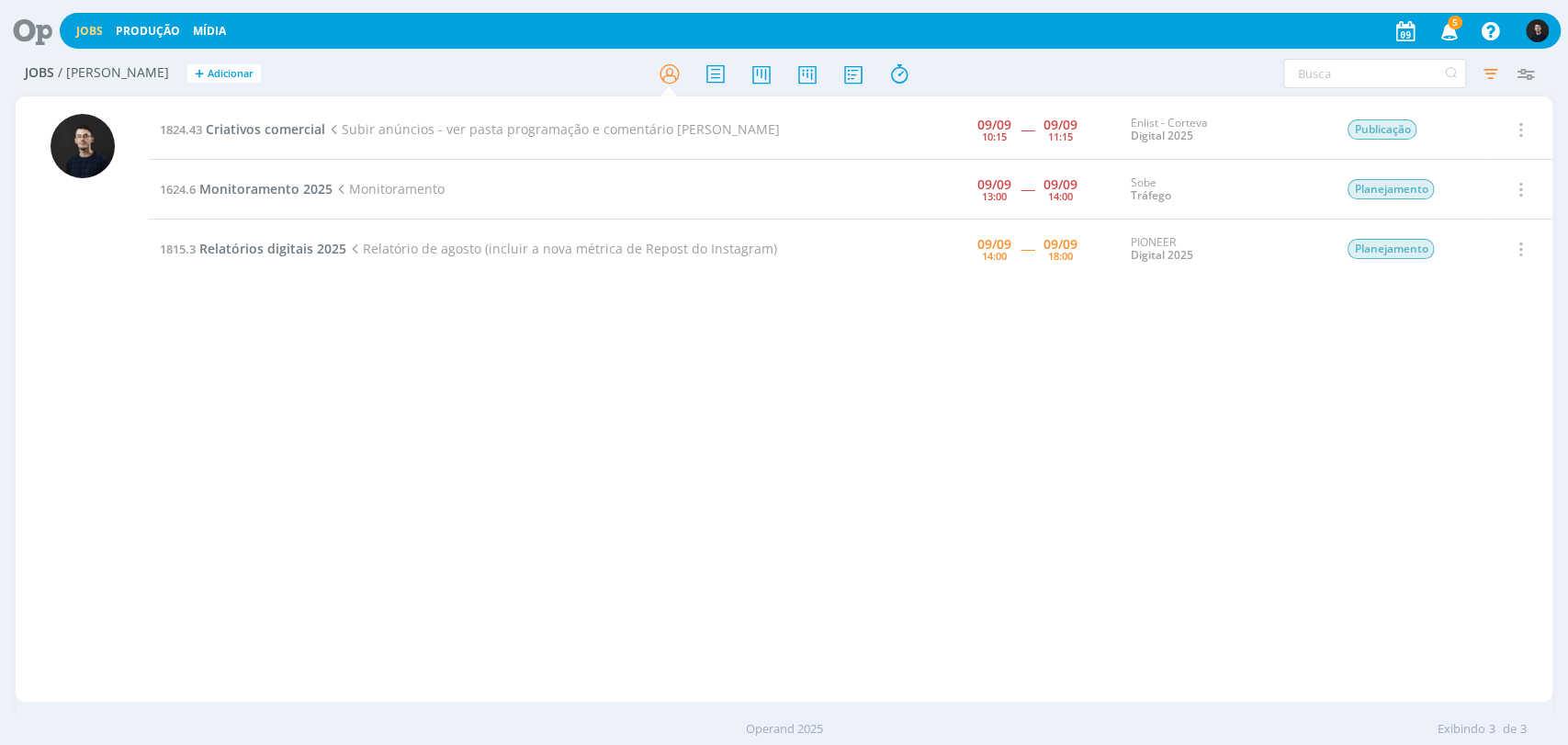
click at [41, 36] on icon at bounding box center [26, 31] width 37 height 36
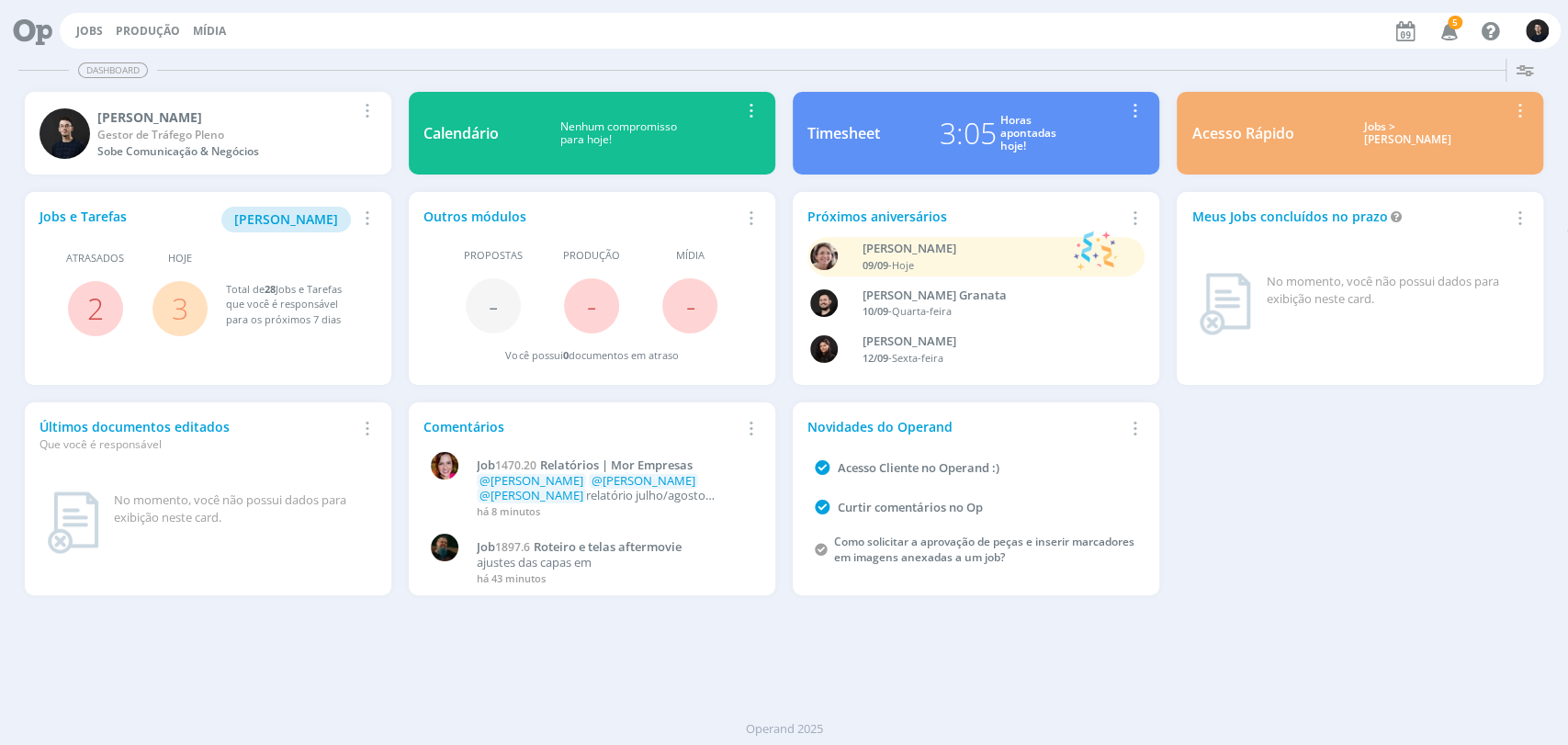
click at [969, 157] on link "Timesheet 3:05 Horas apontadas hoje! Remover Card" at bounding box center [976, 133] width 367 height 82
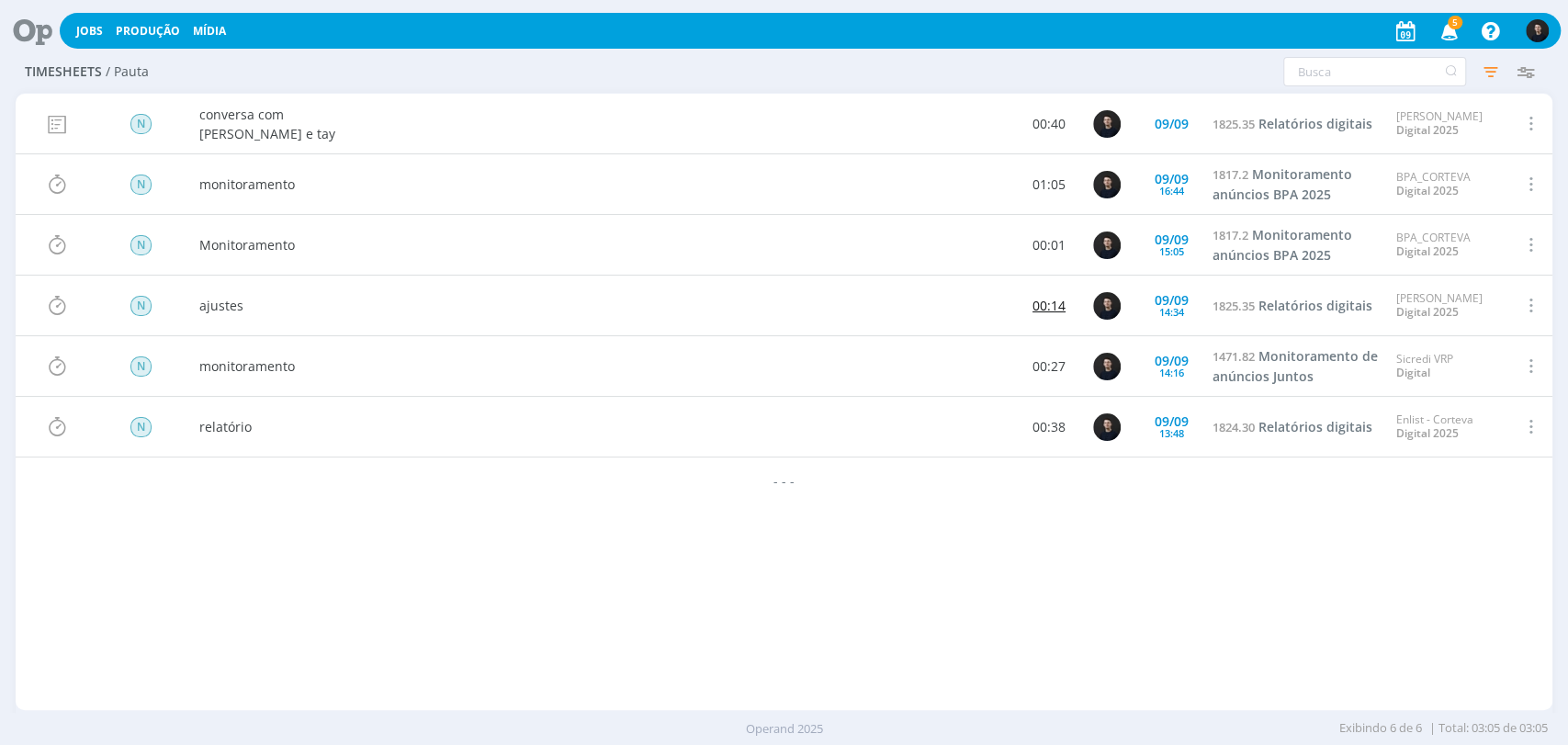
click at [1044, 307] on link "00:14" at bounding box center [1048, 305] width 33 height 20
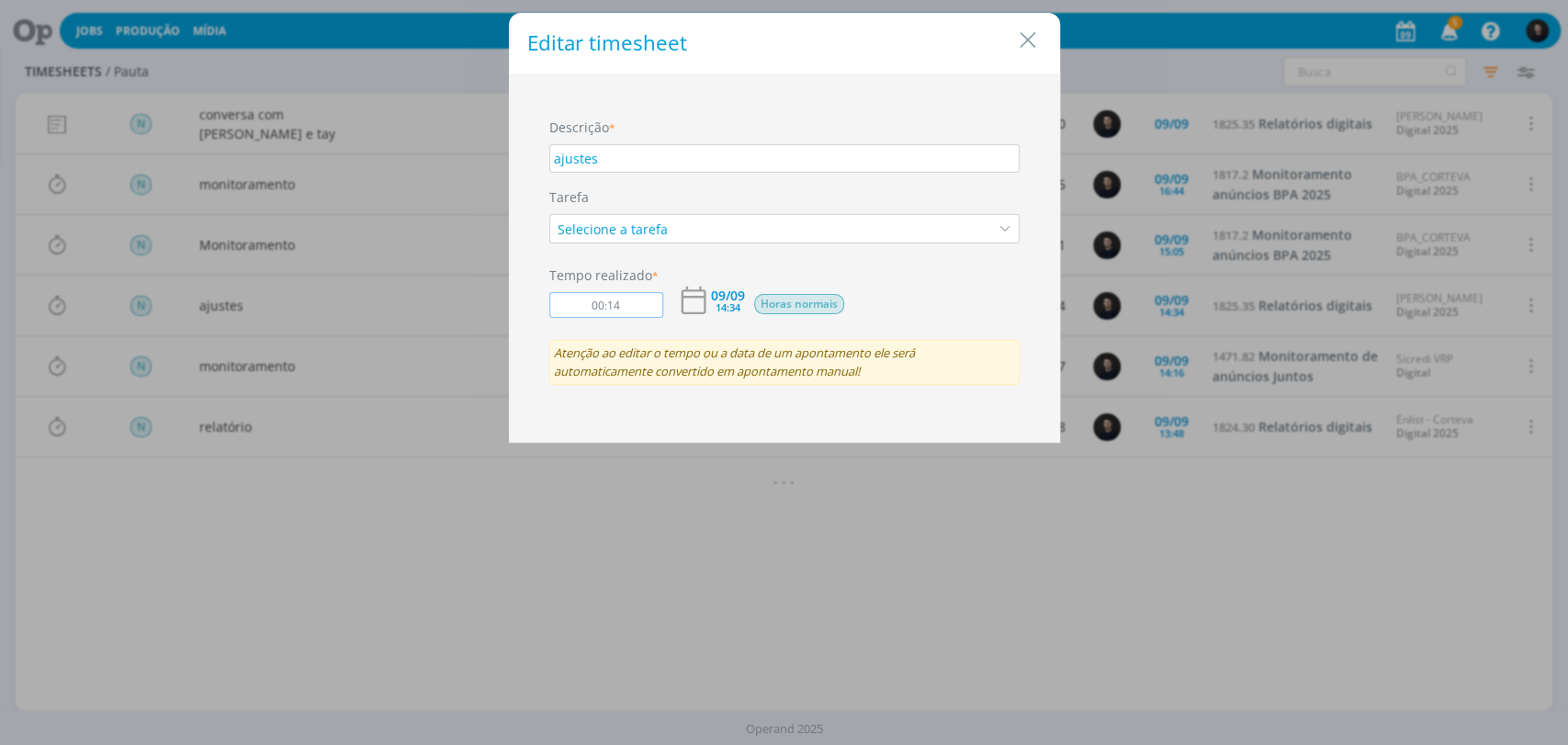
click at [637, 302] on input "00:14" at bounding box center [607, 304] width 114 height 25
type input "01:00"
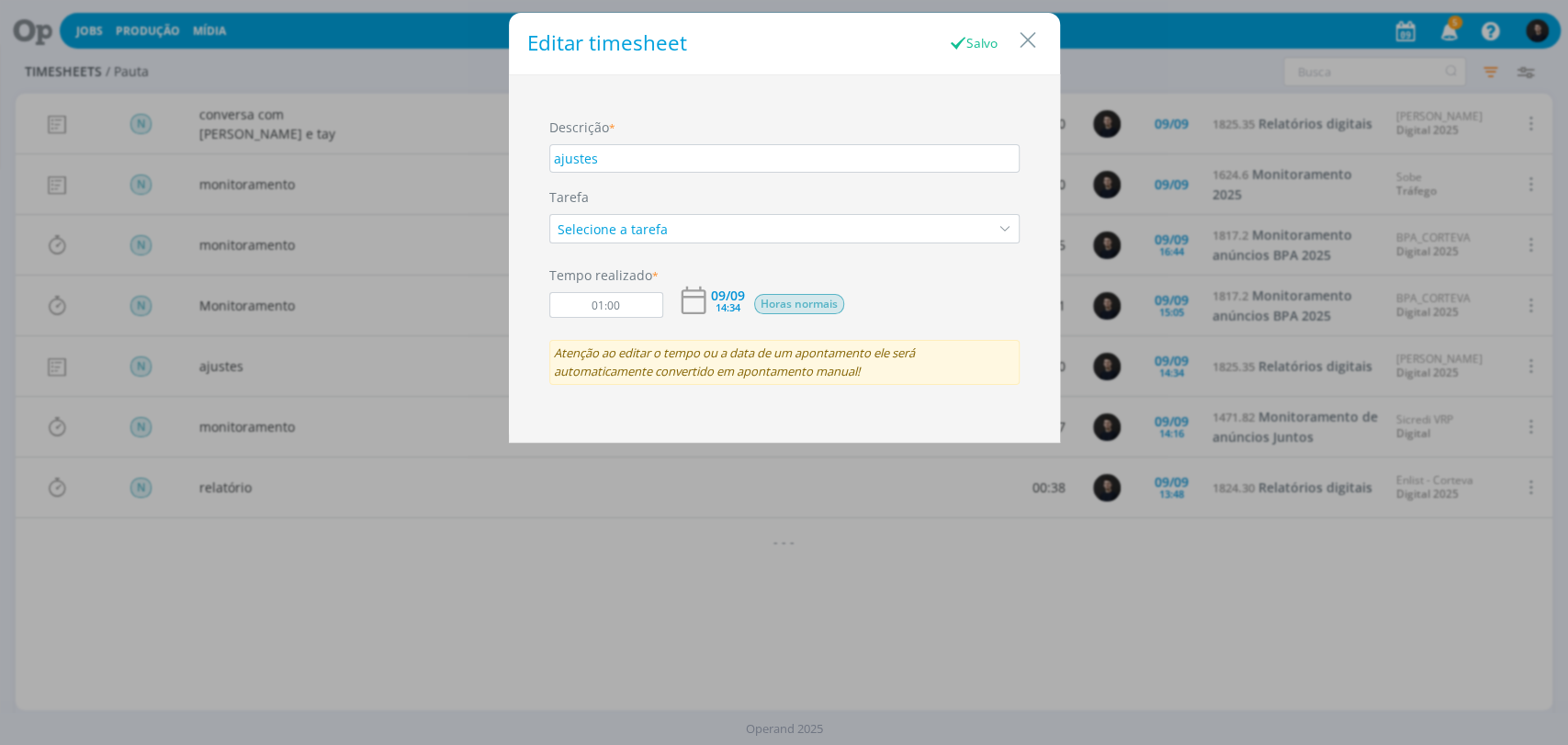
click at [212, 73] on div "Editar timesheet Salvo Descrição * ajustes Tarefa Selecione a tarefa Tempo real…" at bounding box center [784, 372] width 1568 height 745
click at [1027, 36] on icon "Close" at bounding box center [1027, 39] width 27 height 27
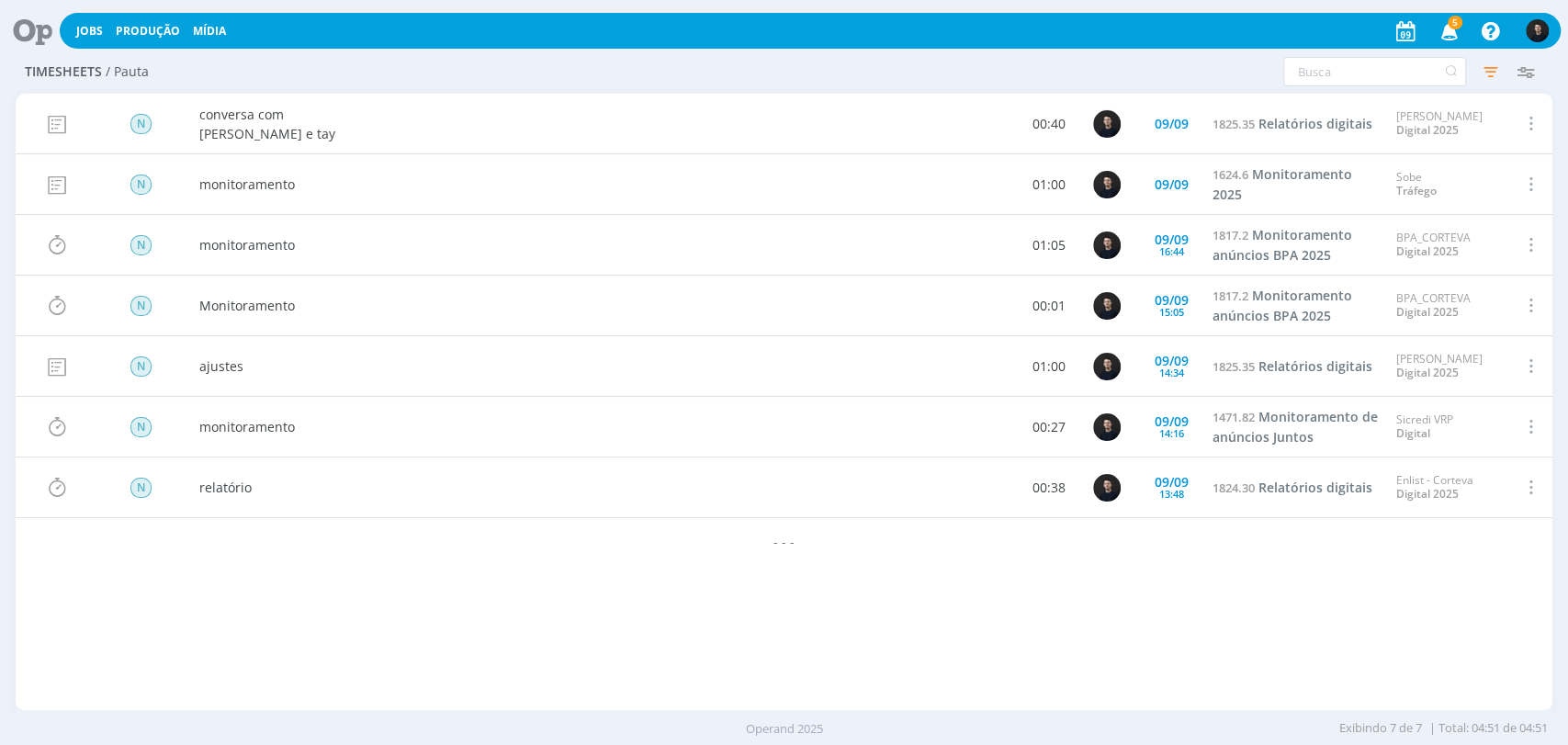
click at [30, 22] on icon at bounding box center [26, 31] width 37 height 36
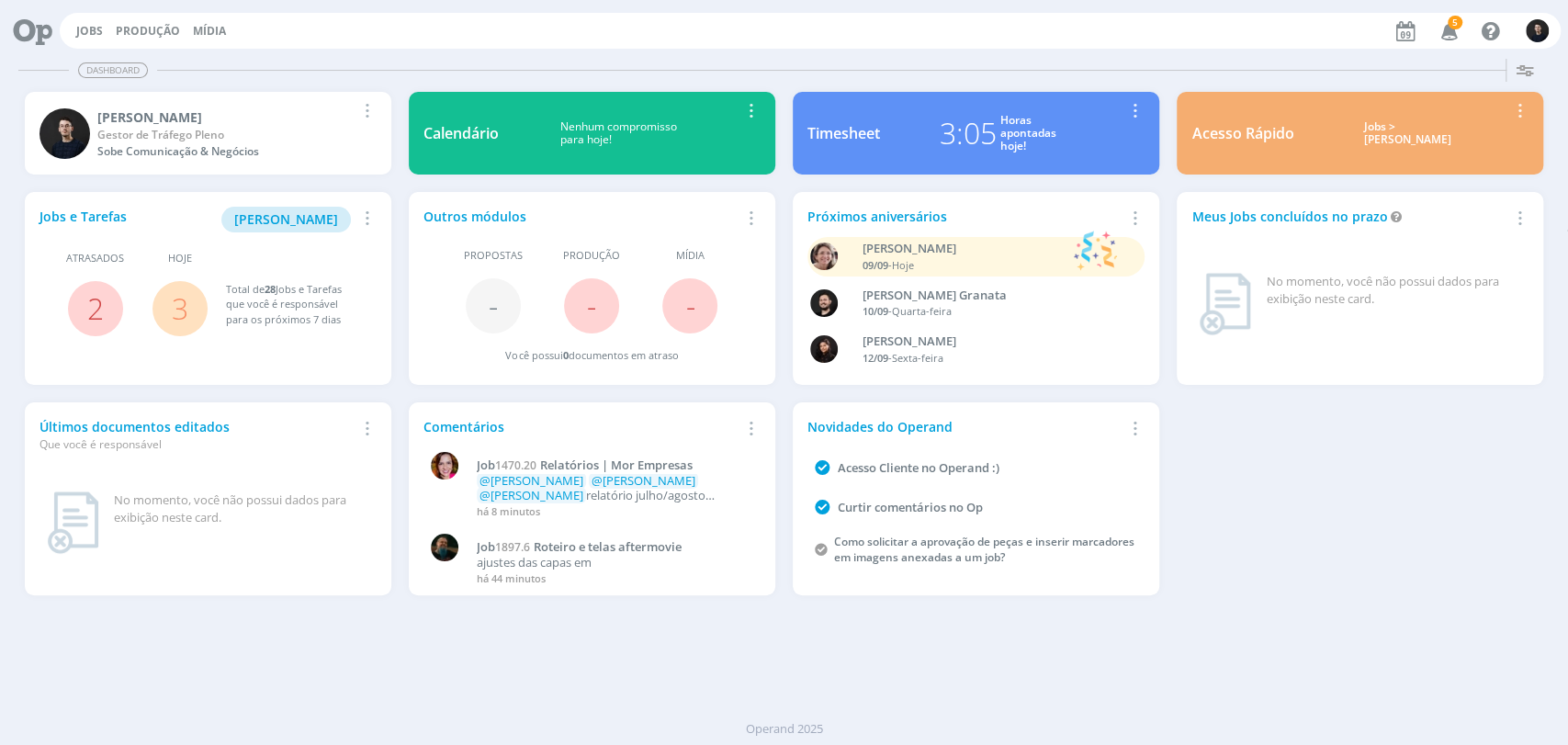
click at [1033, 121] on div "Horas apontadas hoje!" at bounding box center [1029, 134] width 56 height 39
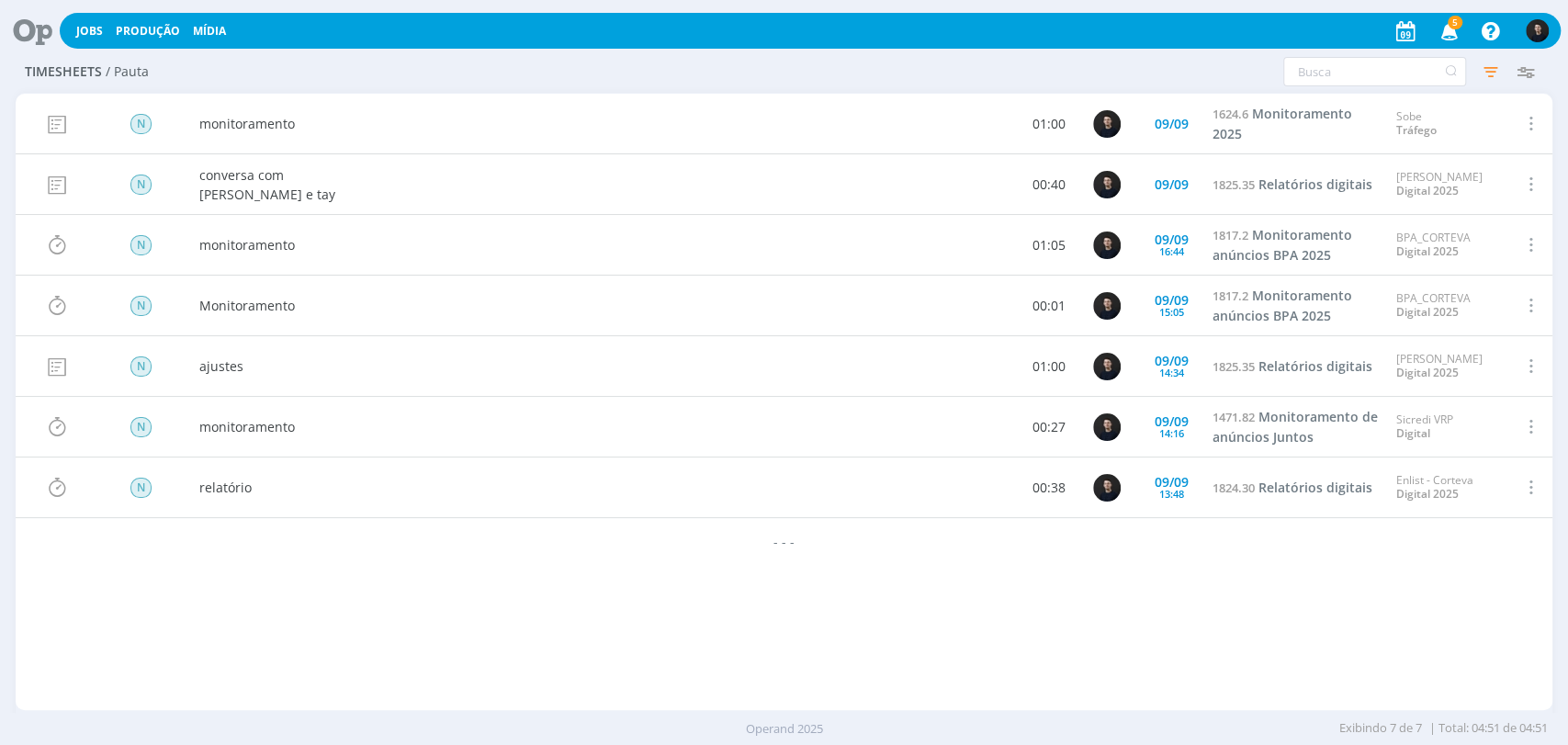
click at [319, 67] on h2 "Timesheets / Pauta" at bounding box center [271, 68] width 494 height 35
click at [33, 31] on icon at bounding box center [26, 31] width 37 height 36
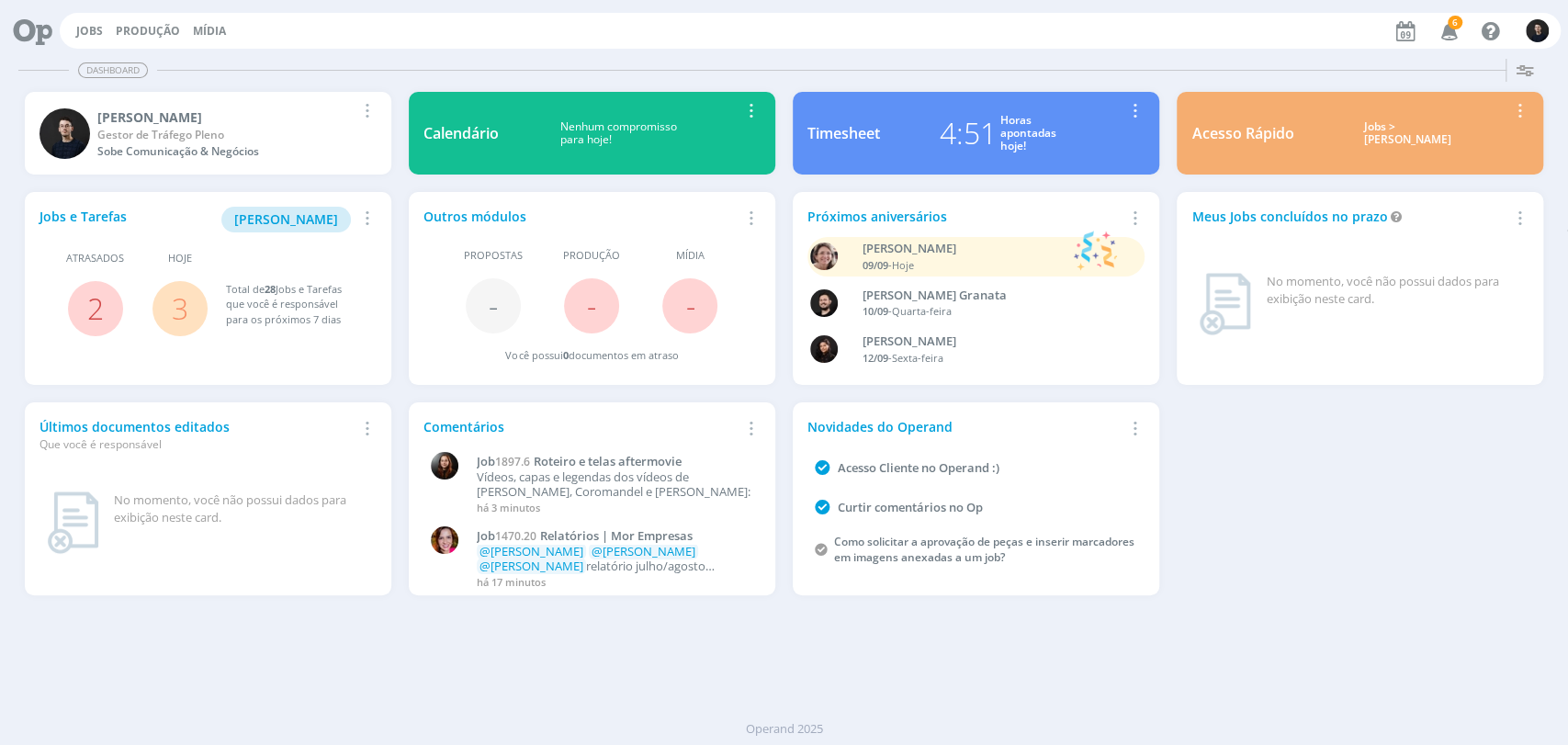
click at [1292, 540] on div "Jobs e Tarefas Minha Pauta Remover Card Atrasados 2 Hoje 3 Total de 28 Jobs e T…" at bounding box center [784, 393] width 1537 height 420
click at [22, 33] on icon at bounding box center [26, 31] width 37 height 36
click at [290, 220] on span "[PERSON_NAME]" at bounding box center [286, 219] width 104 height 18
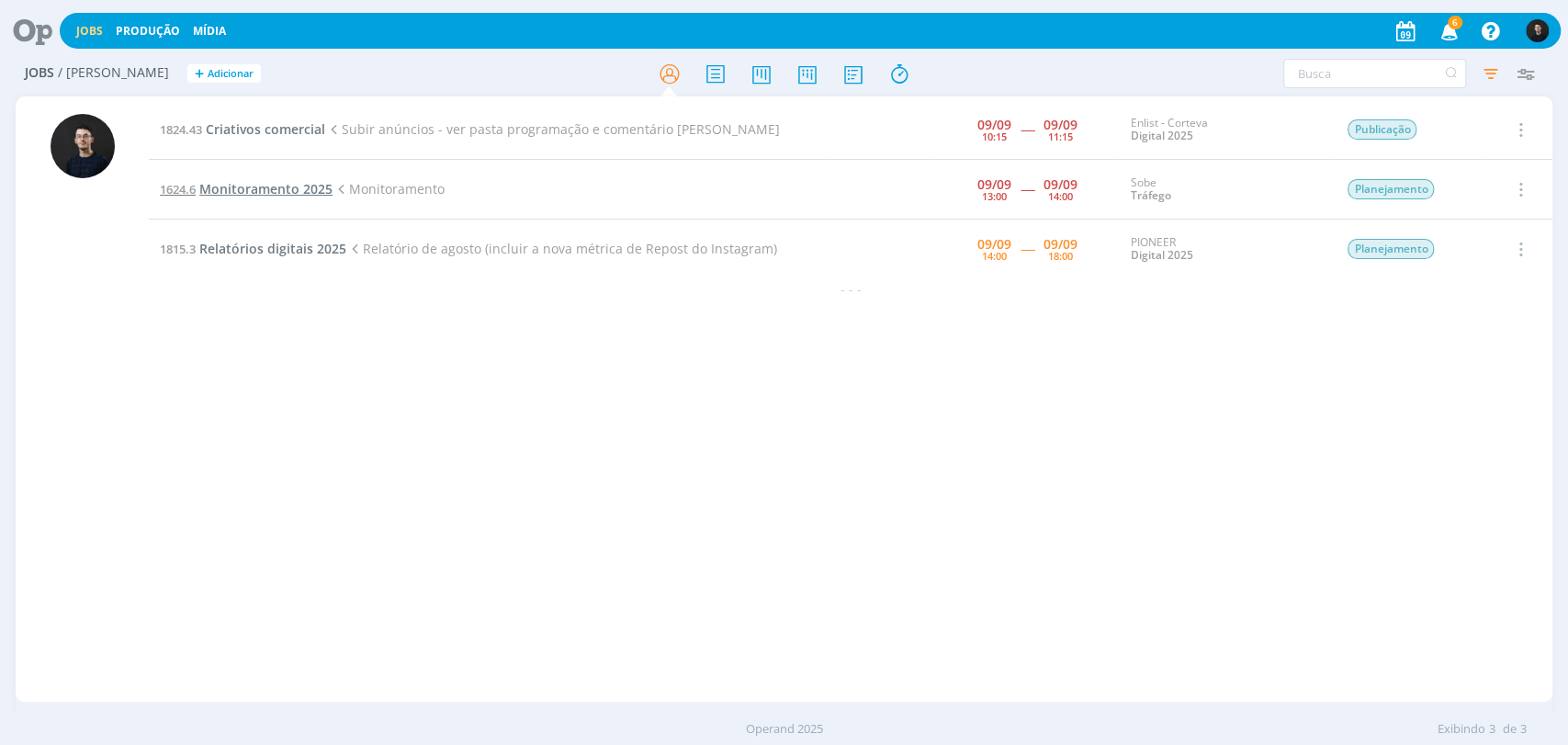
click at [280, 186] on span "Monitoramento 2025" at bounding box center [266, 188] width 133 height 18
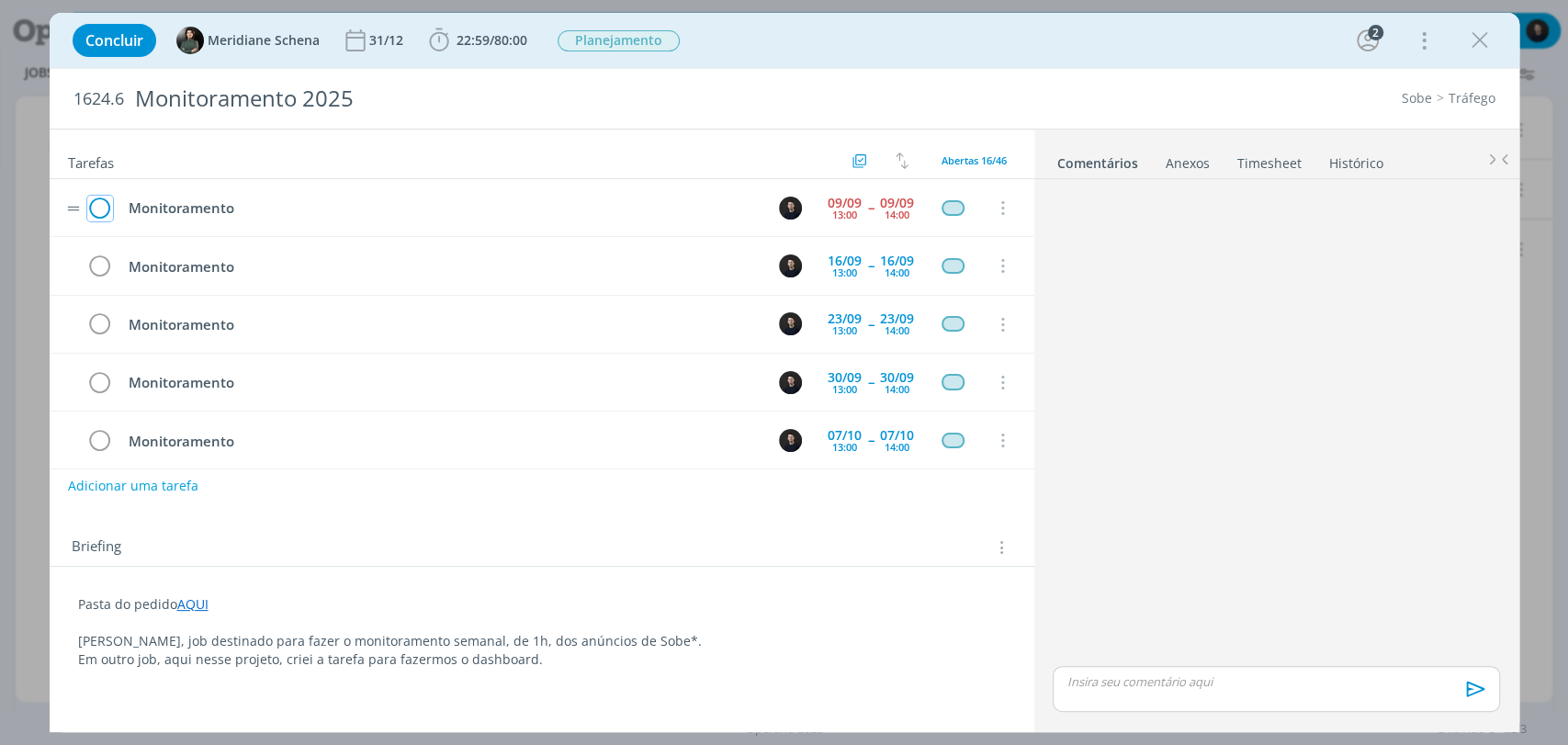
click at [103, 210] on icon "dialog" at bounding box center [99, 208] width 25 height 27
click at [1490, 48] on icon "dialog" at bounding box center [1479, 39] width 27 height 27
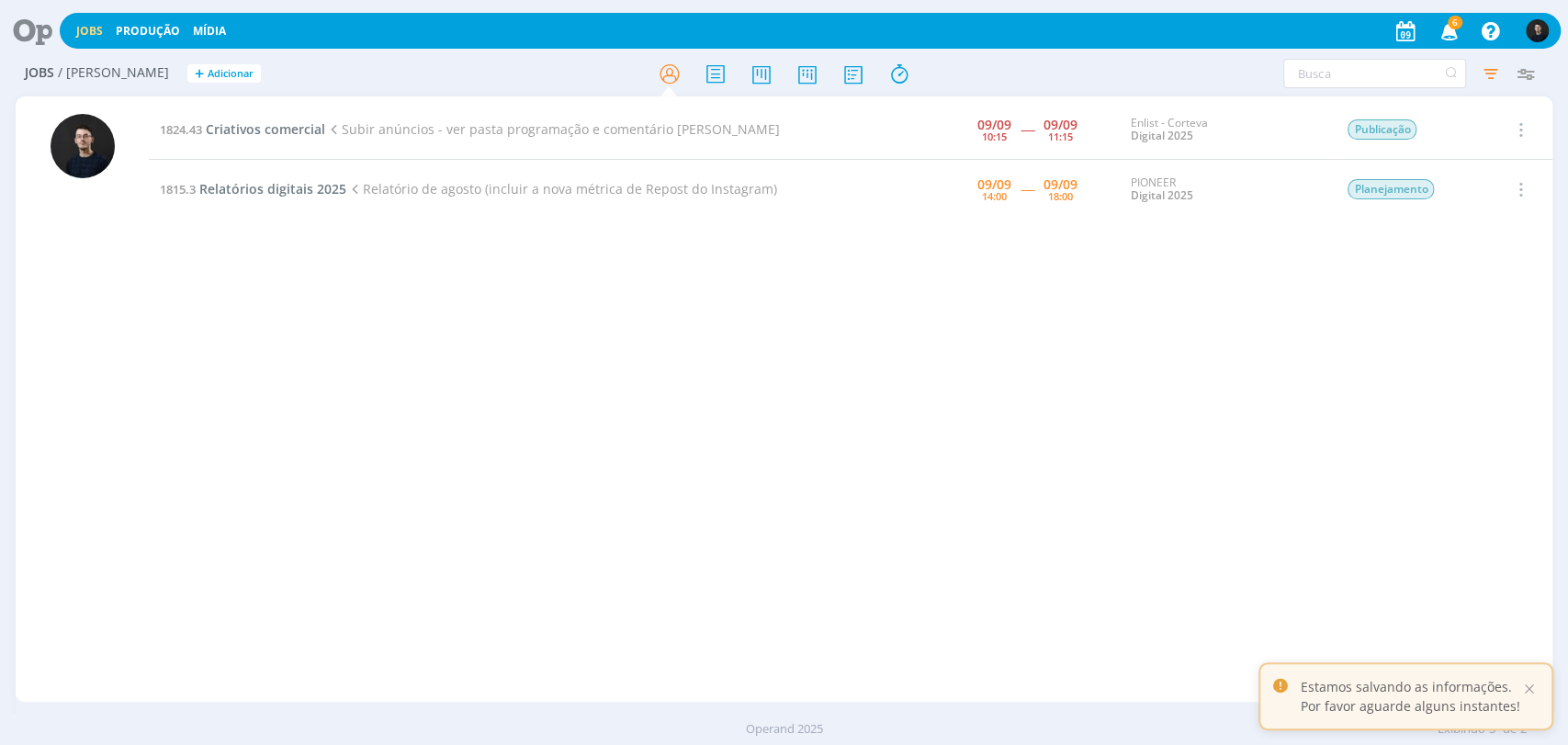
click at [1103, 73] on div "Filtros Filtrar [GEOGRAPHIC_DATA] Tipo Jobs e Tarefas Data Dia atual + Atrasado…" at bounding box center [1297, 73] width 494 height 29
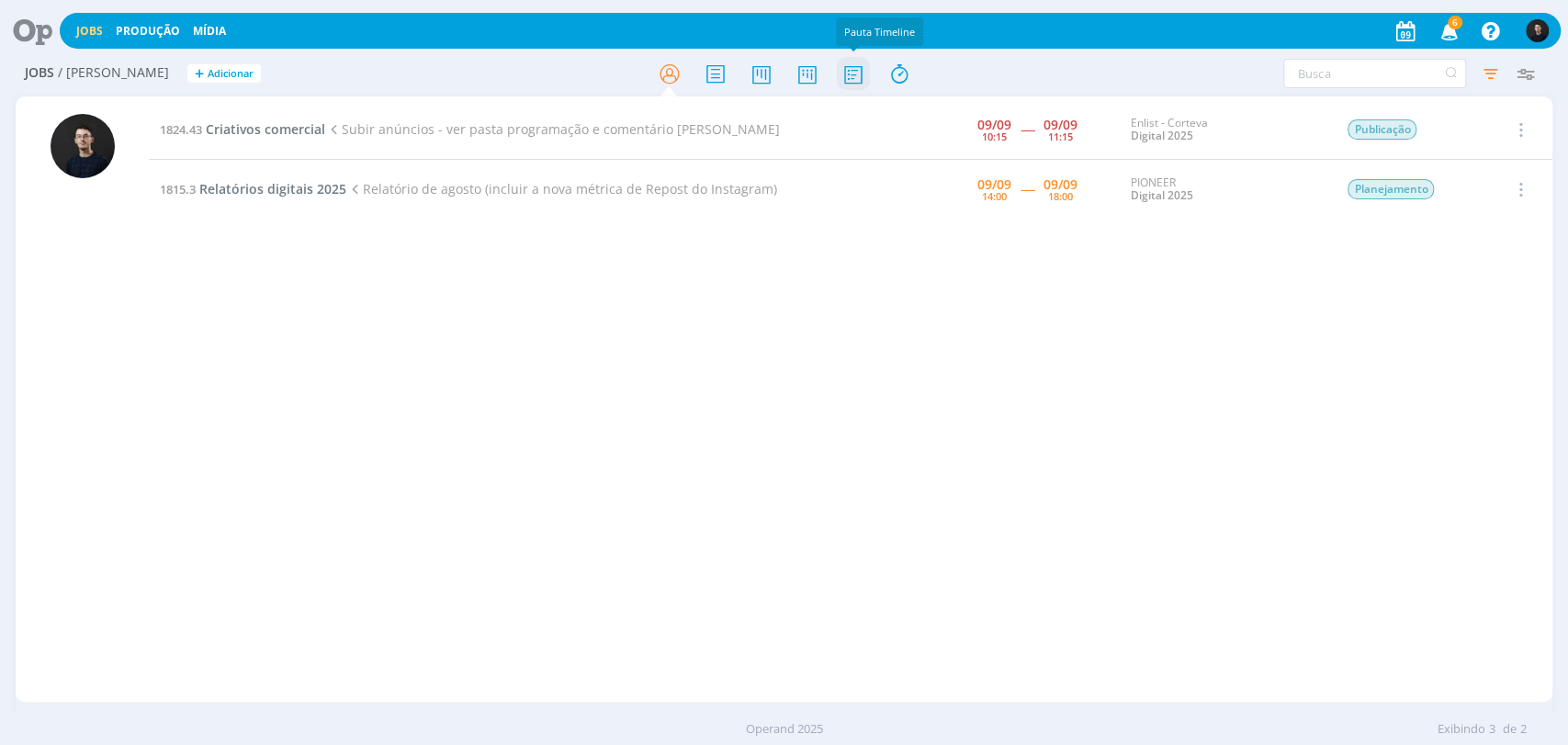
click at [851, 83] on icon at bounding box center [852, 74] width 33 height 36
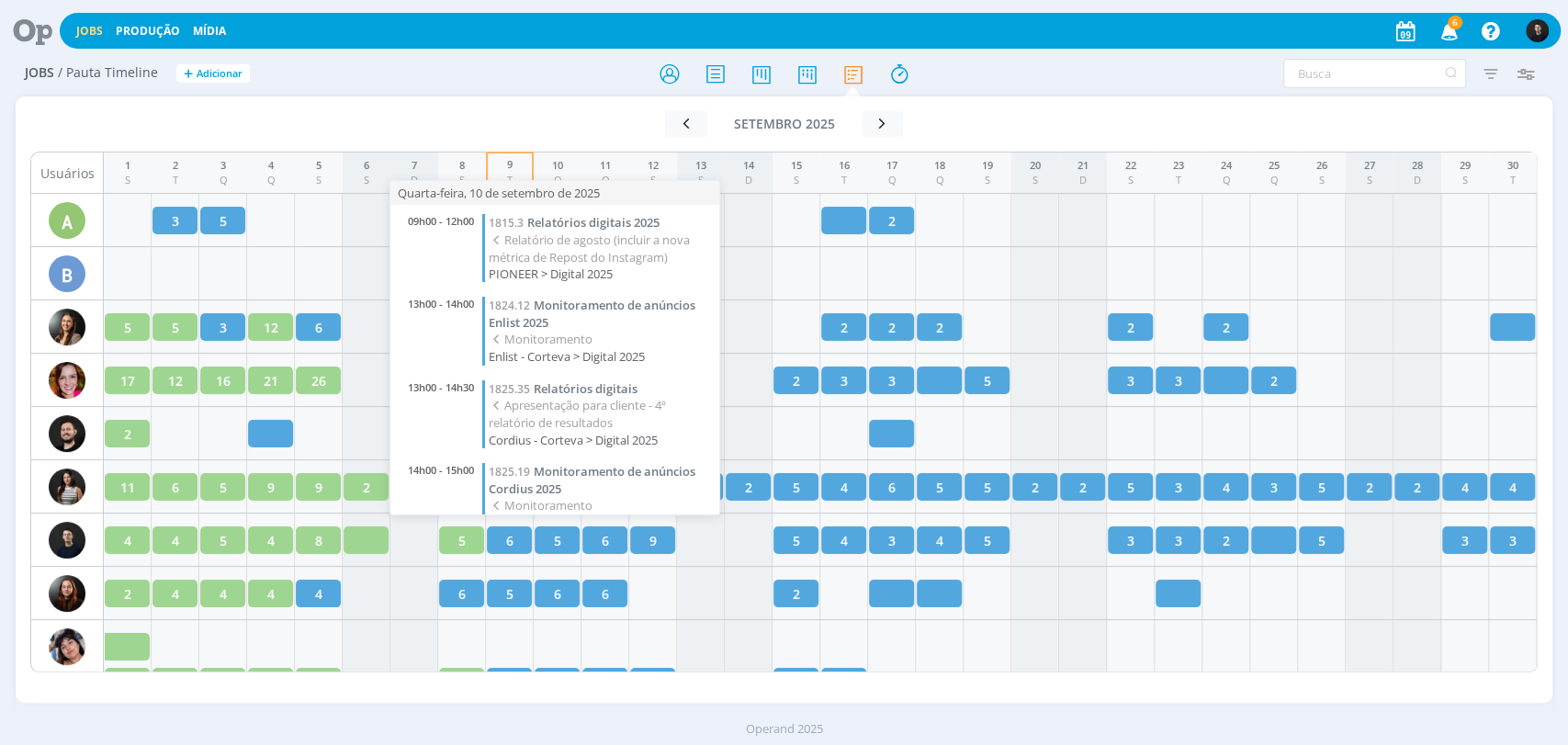
click at [576, 229] on span "Relatórios digitais 2025" at bounding box center [593, 223] width 132 height 17
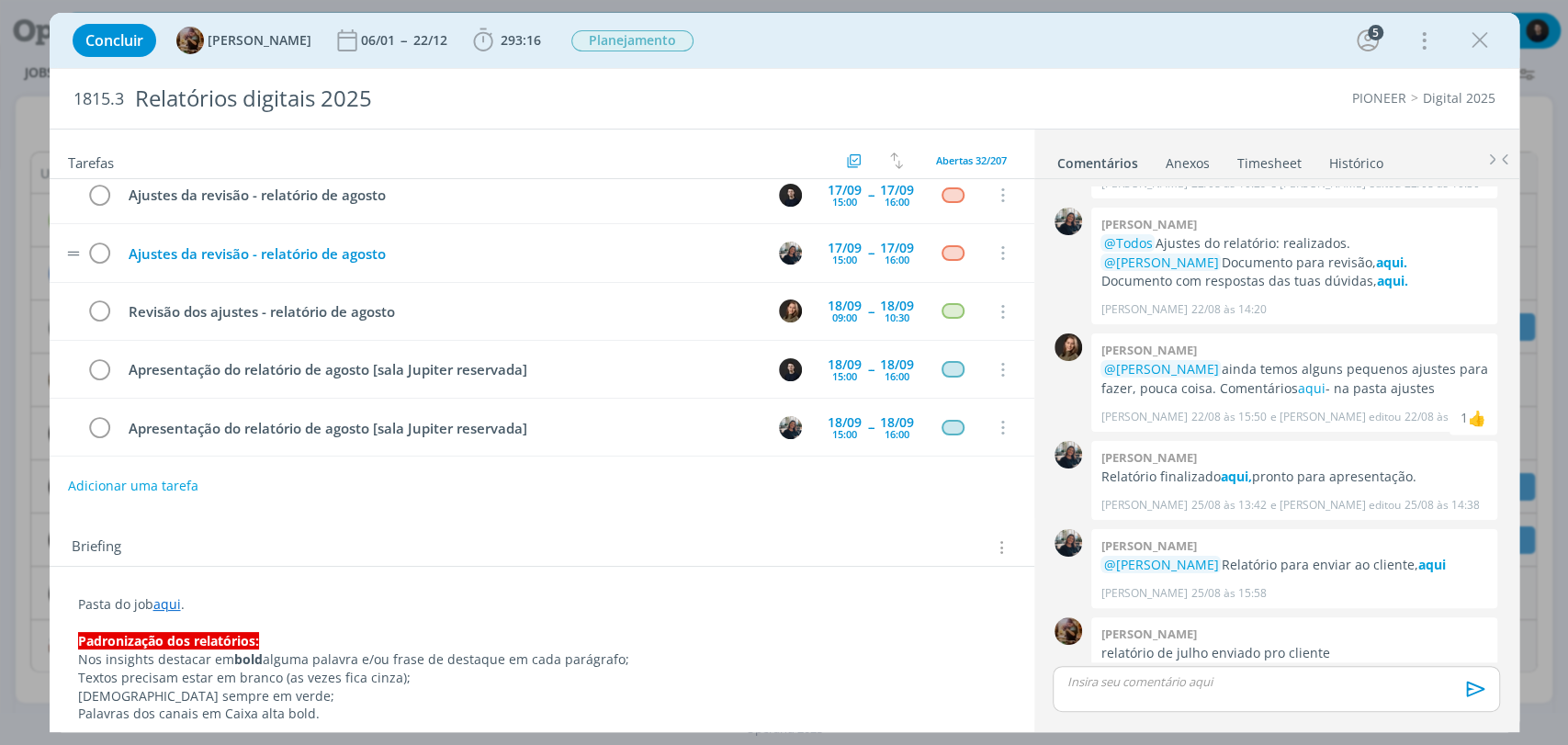
scroll to position [421, 0]
click at [1483, 52] on icon "dialog" at bounding box center [1479, 39] width 27 height 27
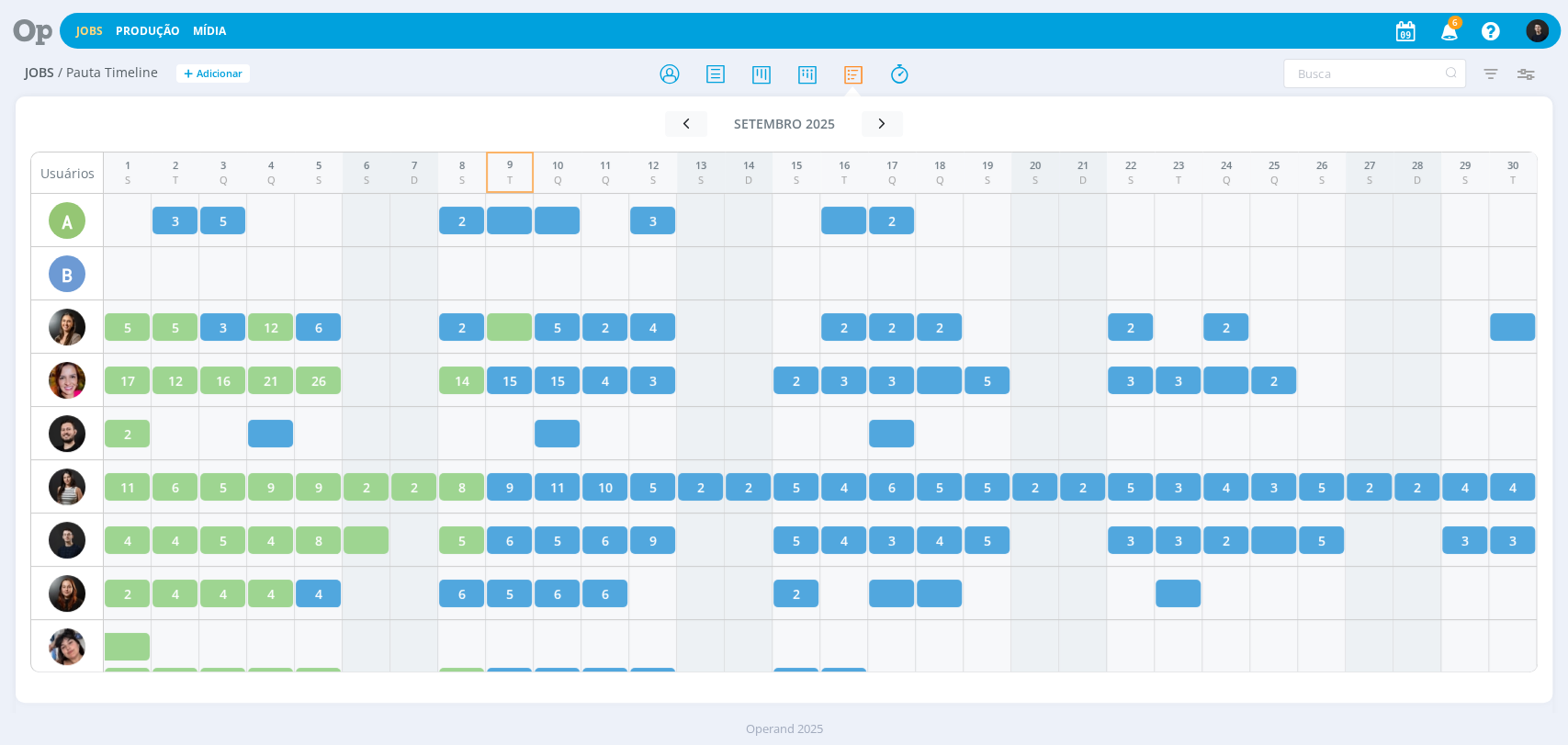
click at [24, 33] on icon at bounding box center [26, 31] width 37 height 36
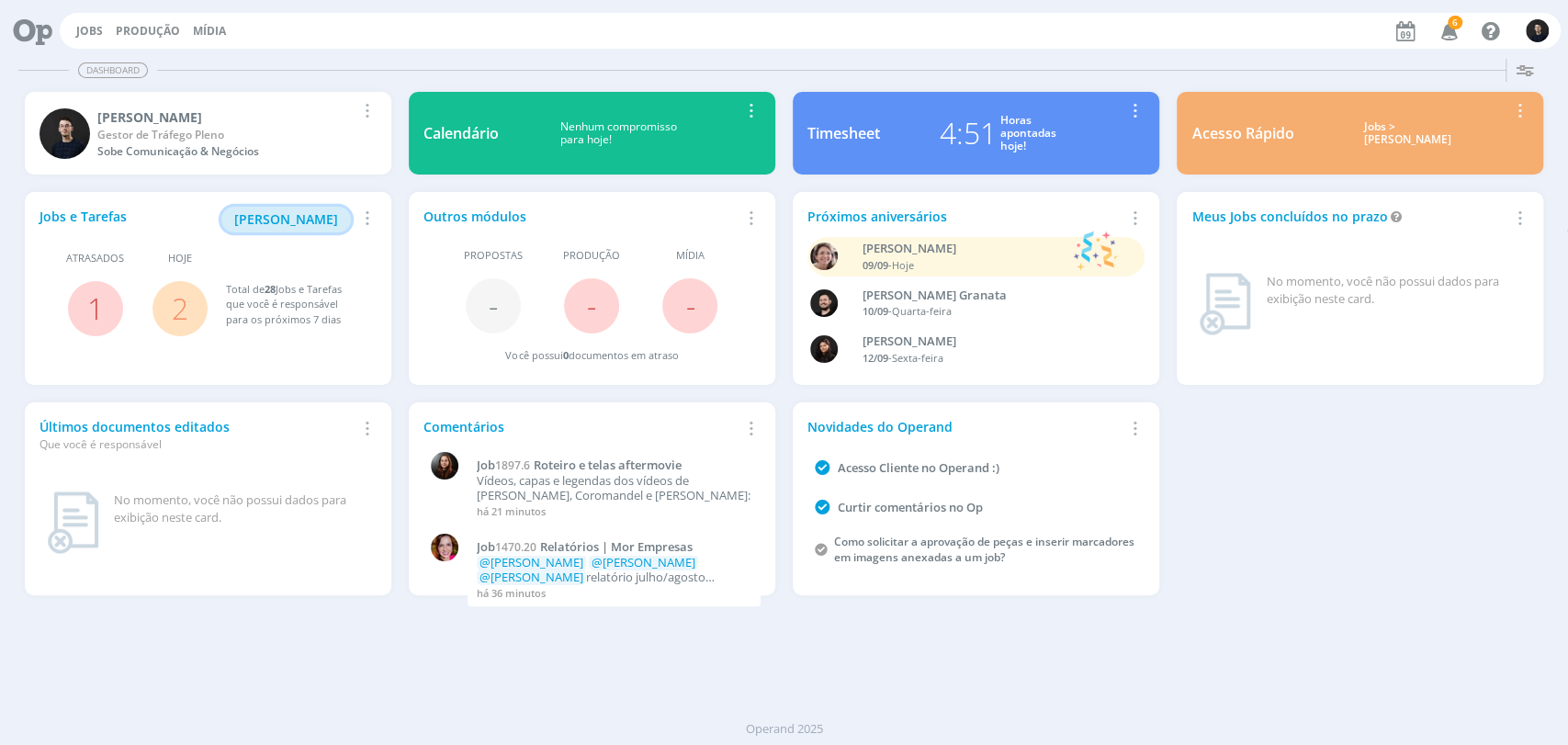
click at [295, 213] on span "[PERSON_NAME]" at bounding box center [286, 219] width 104 height 18
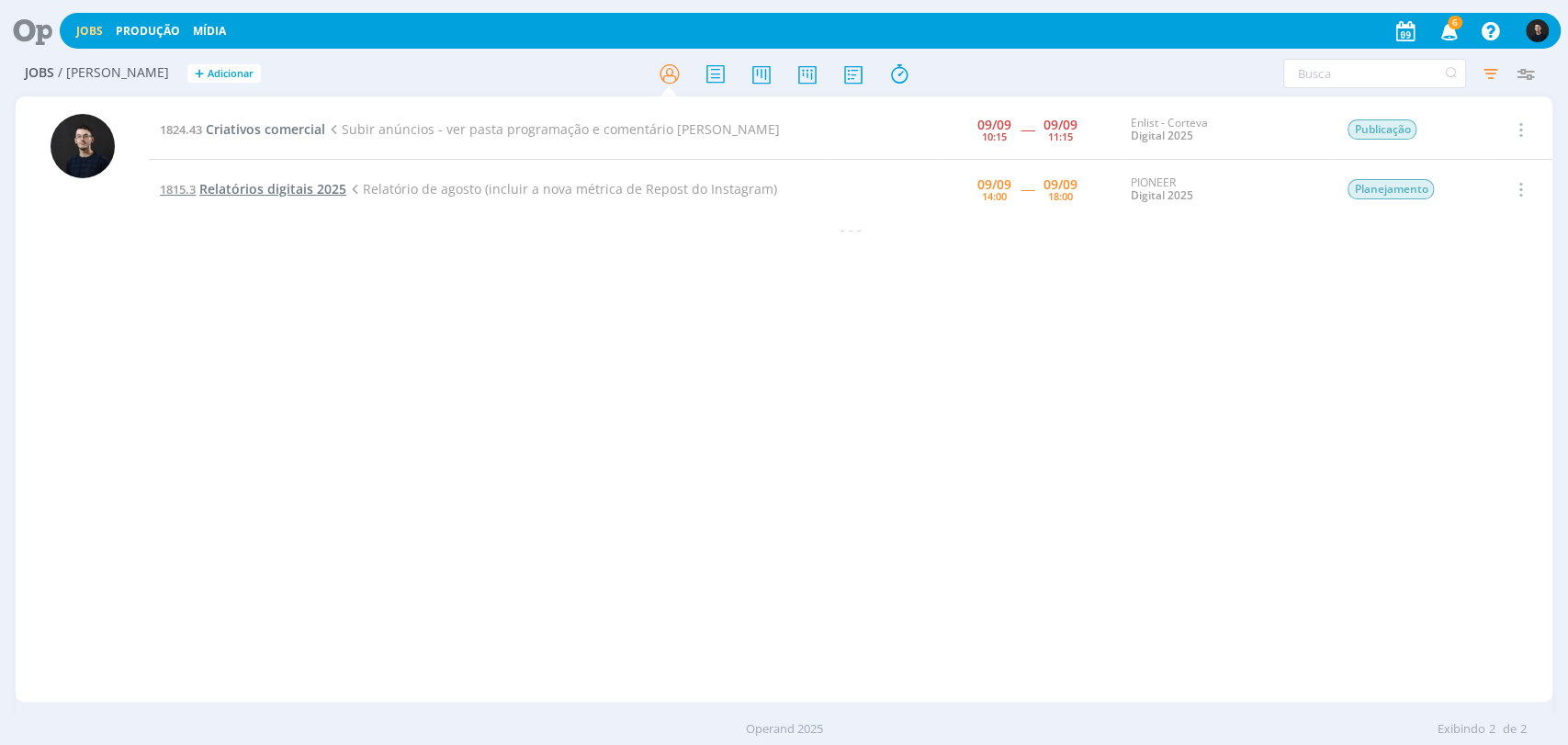
click at [260, 187] on span "Relatórios digitais 2025" at bounding box center [272, 188] width 147 height 18
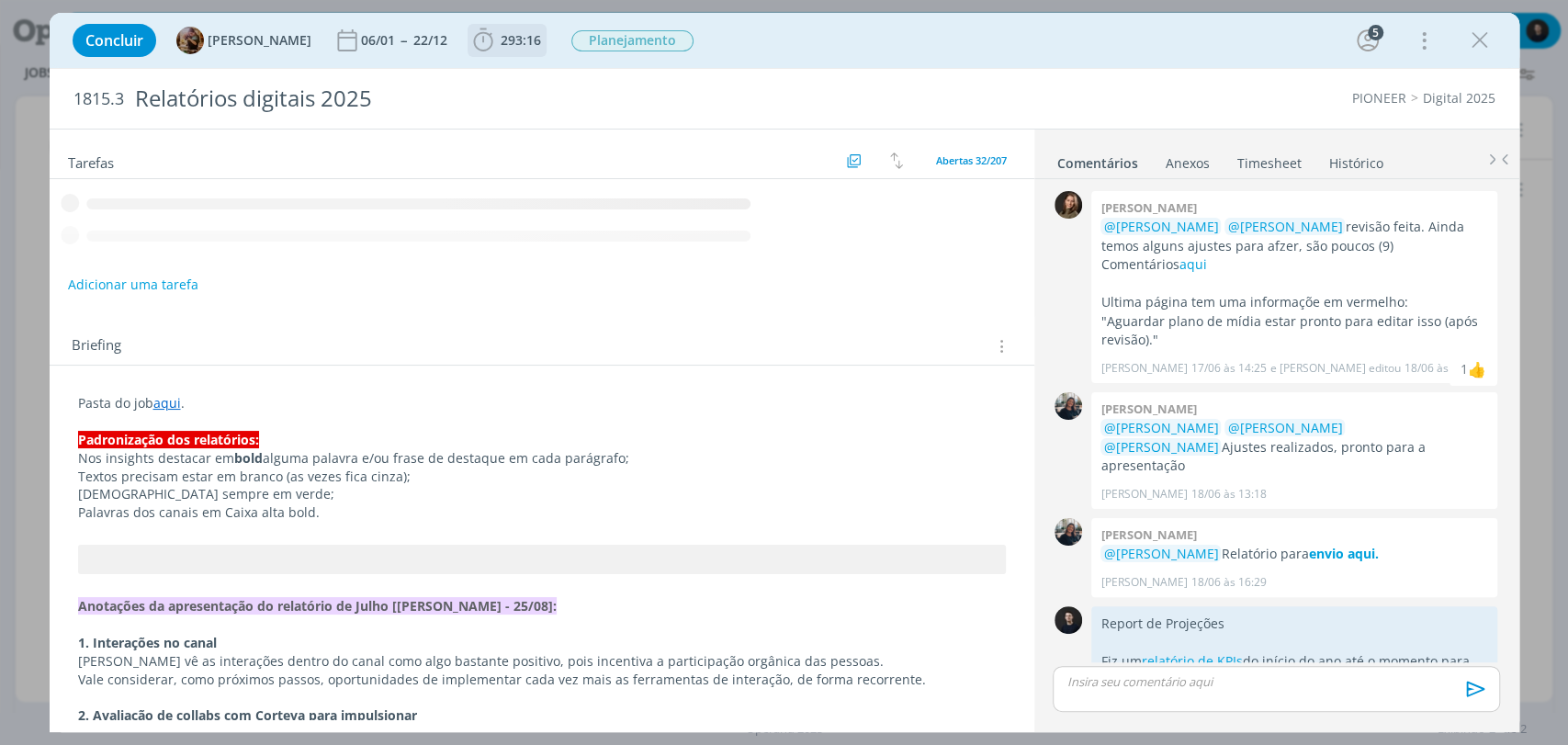
scroll to position [2026, 0]
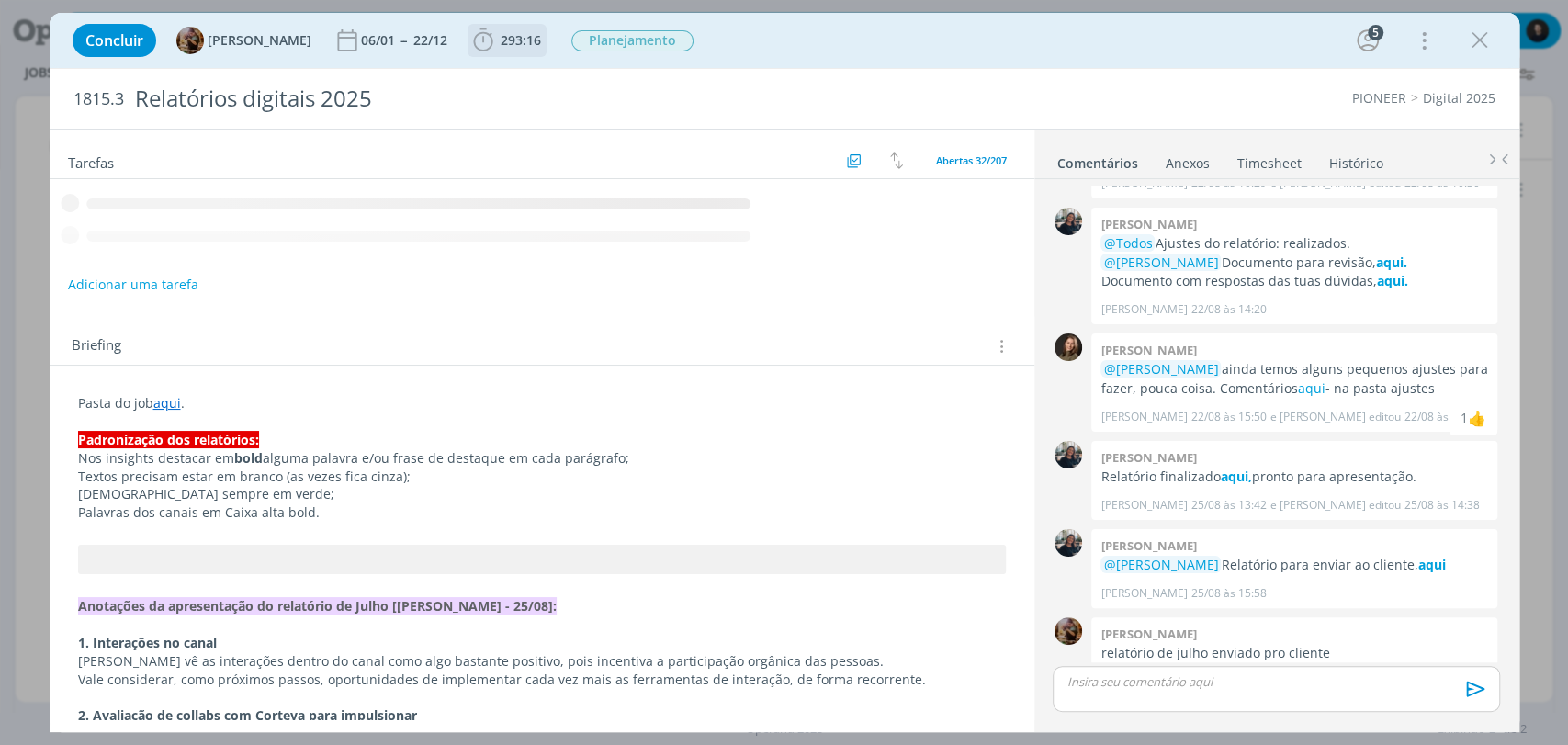
click at [529, 33] on span "293:16" at bounding box center [520, 39] width 40 height 18
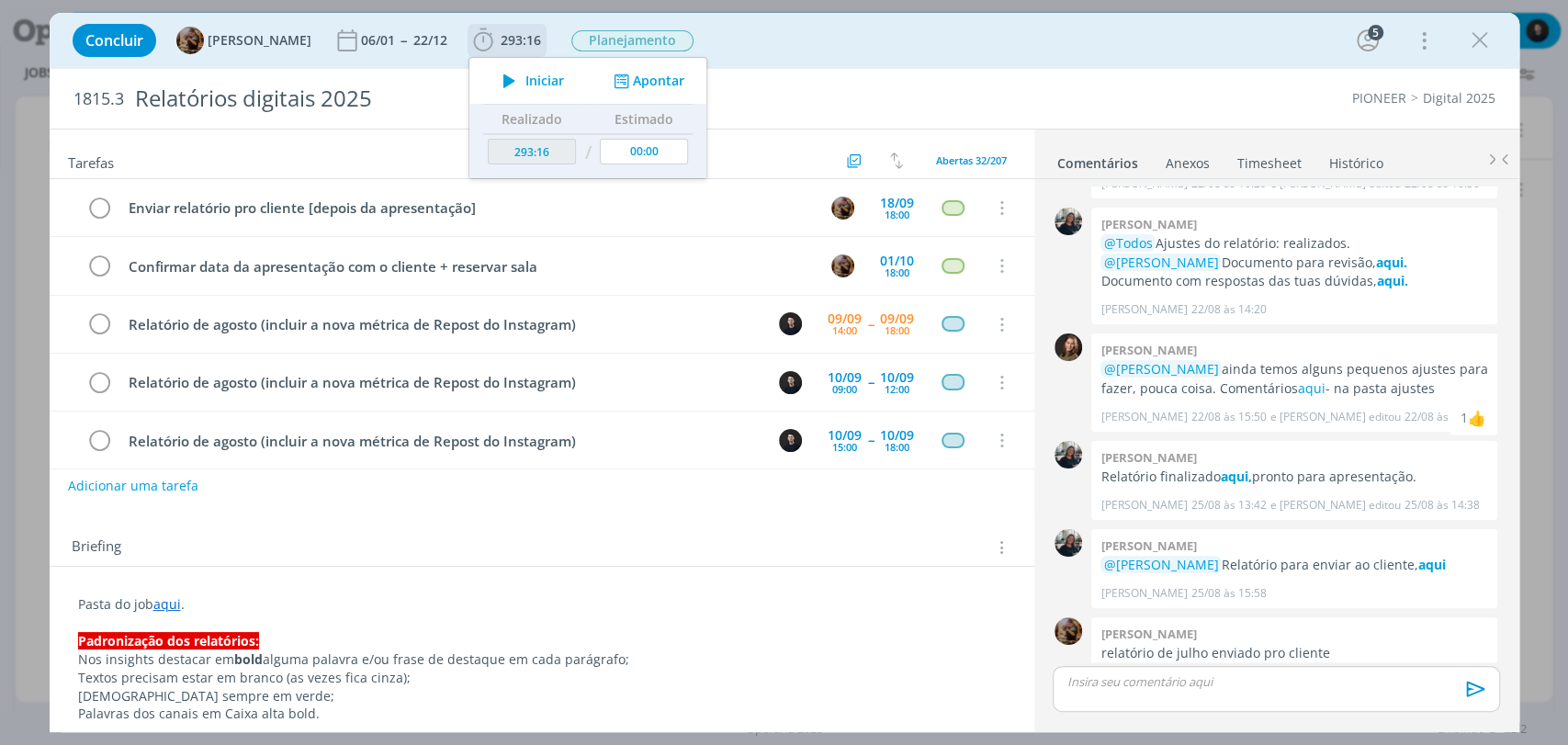
scroll to position [58, 0]
click at [661, 77] on button "Apontar" at bounding box center [646, 81] width 76 height 20
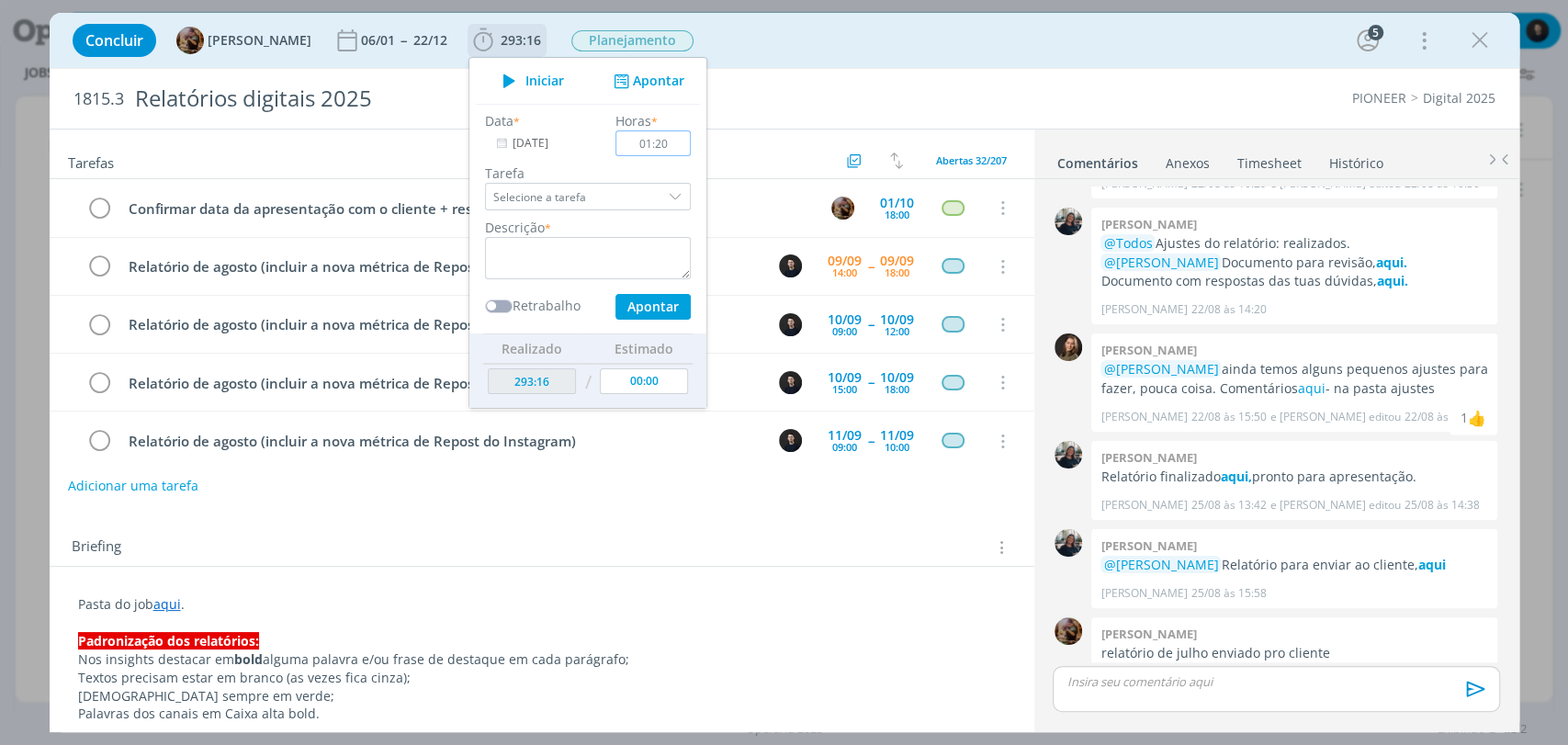
type input "01:20"
click at [605, 259] on textarea "dialog" at bounding box center [588, 257] width 206 height 42
type textarea "[MEDICAL_DATA]´torio"
click at [614, 294] on button "Apontar" at bounding box center [652, 306] width 75 height 25
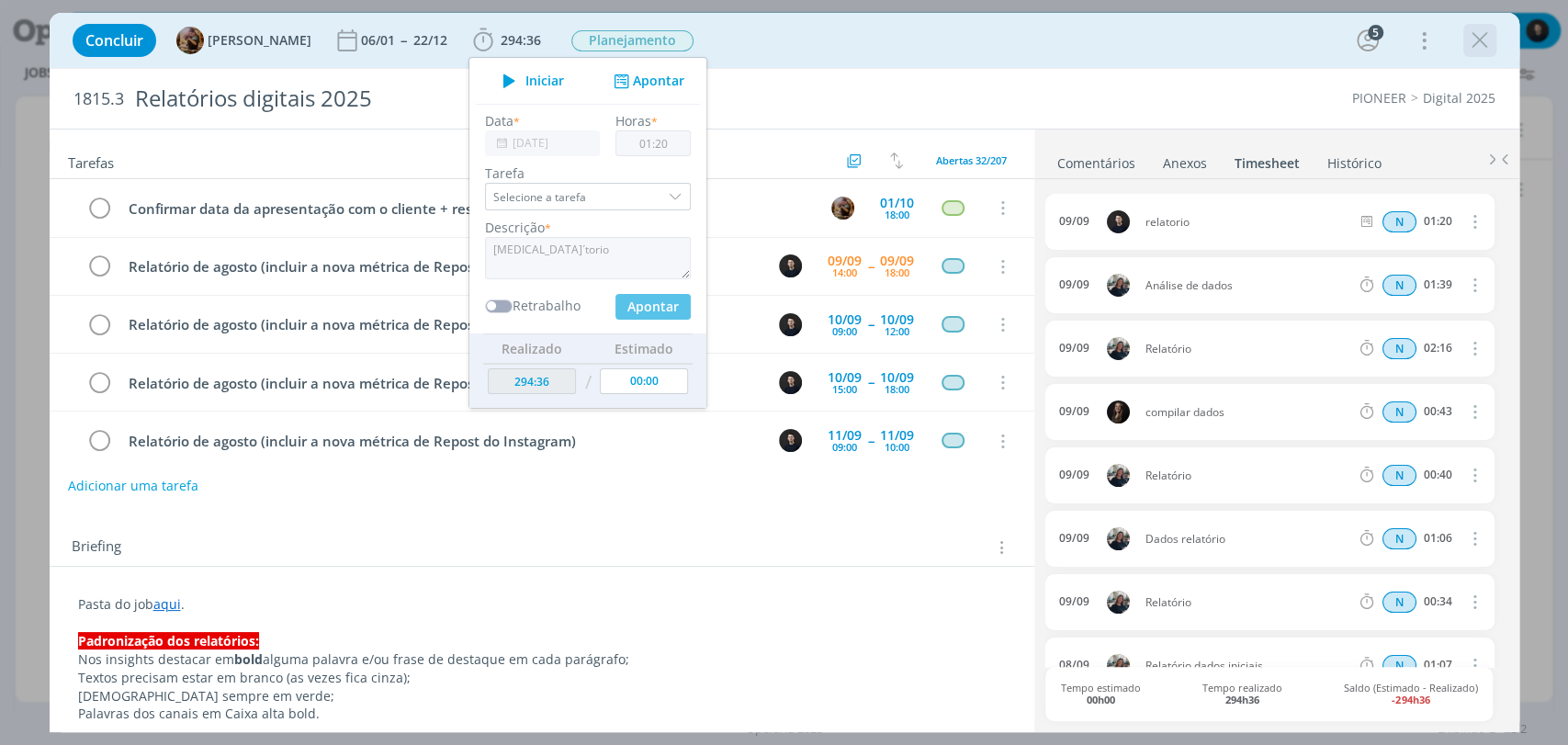
click at [1478, 44] on icon "dialog" at bounding box center [1479, 39] width 27 height 27
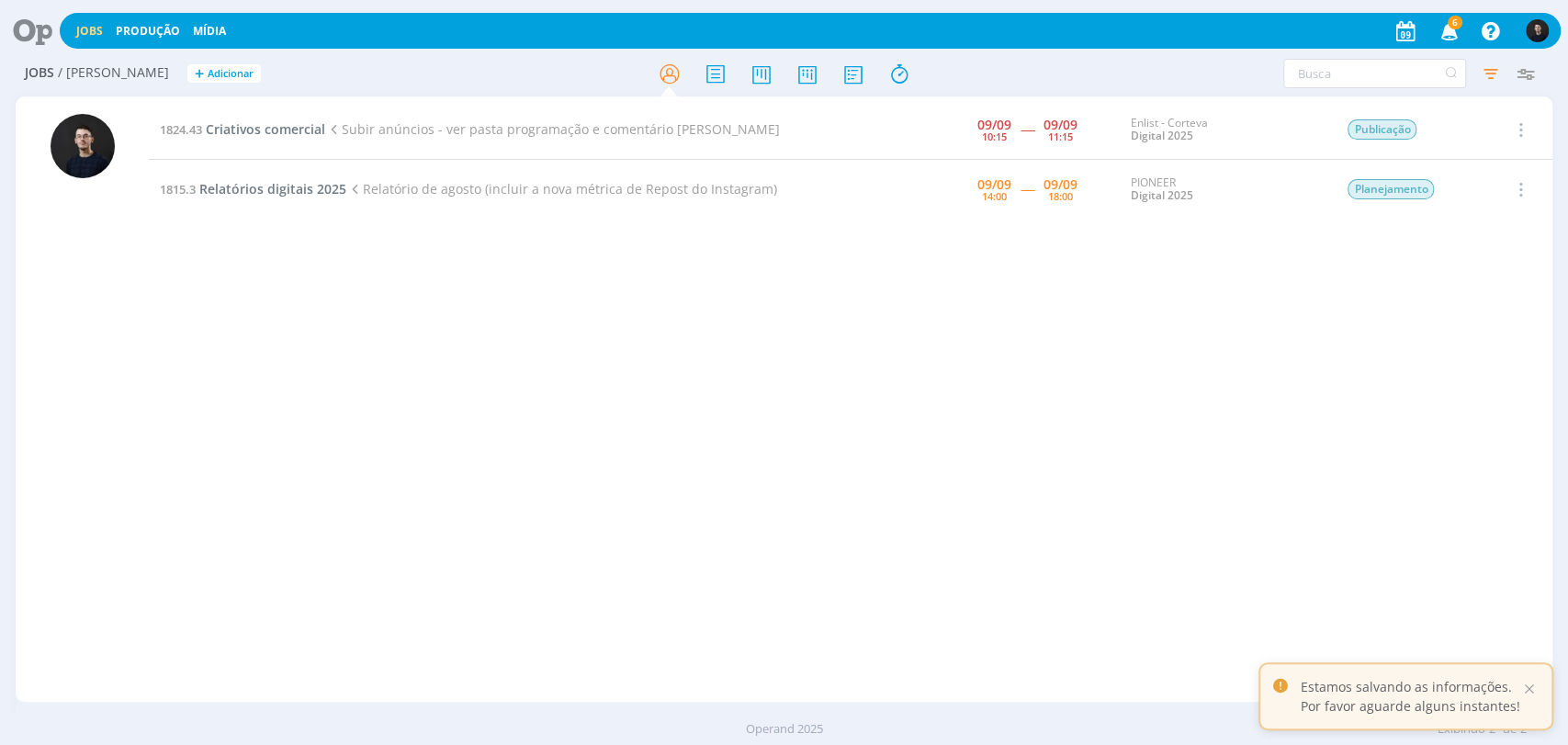
click at [33, 42] on icon at bounding box center [26, 31] width 37 height 36
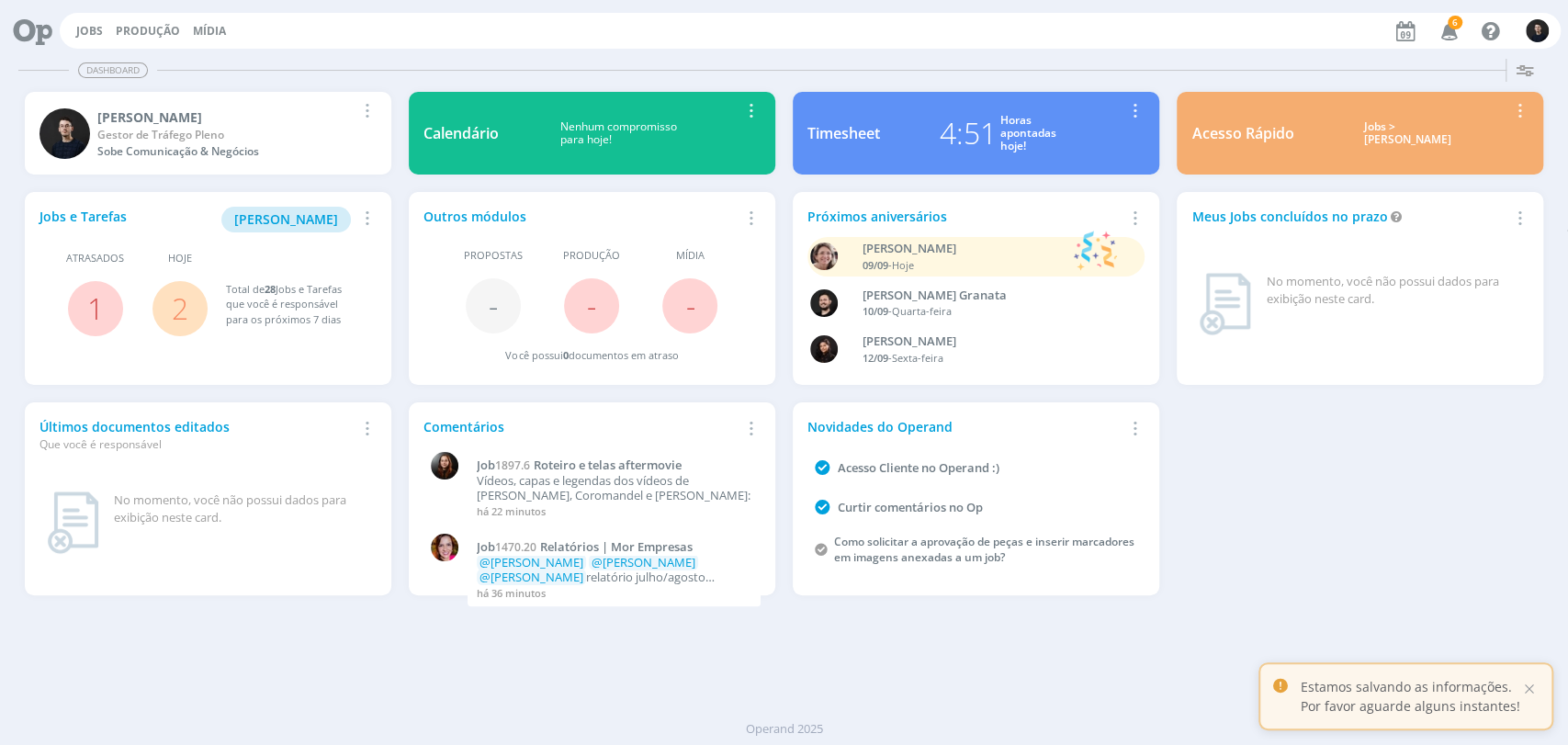
click at [1018, 118] on div "Horas apontadas hoje!" at bounding box center [1029, 134] width 56 height 39
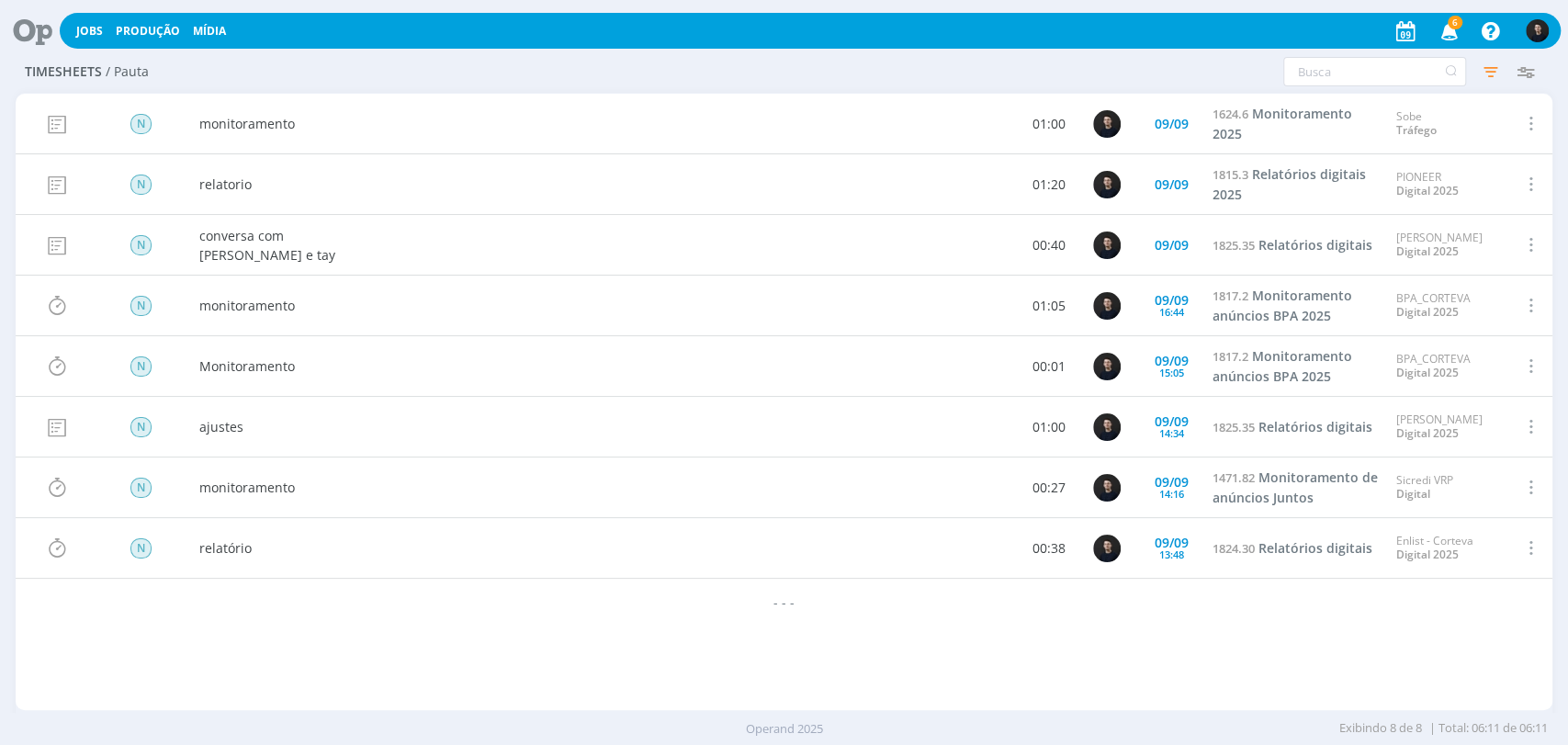
click at [41, 28] on icon at bounding box center [26, 31] width 37 height 36
